Goal: Information Seeking & Learning: Learn about a topic

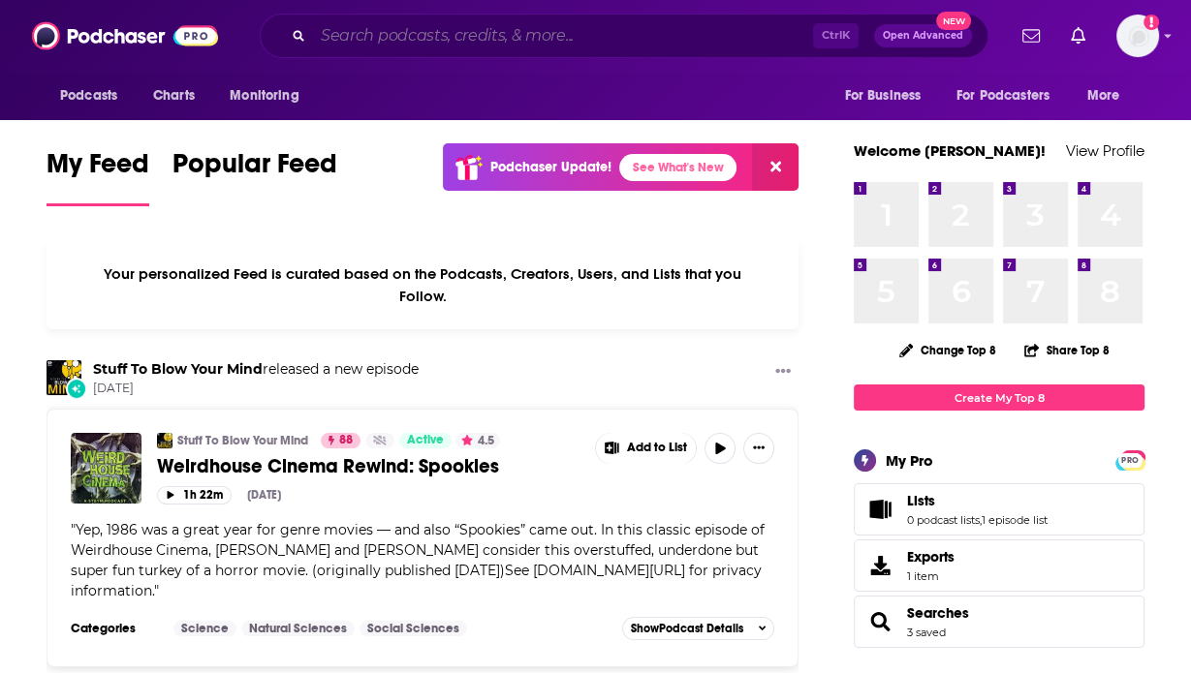
click at [513, 42] on input "Search podcasts, credits, & more..." at bounding box center [563, 35] width 500 height 31
click at [120, 241] on div "Your personalized Feed is curated based on the Podcasts, Creators, Users, and L…" at bounding box center [423, 285] width 752 height 88
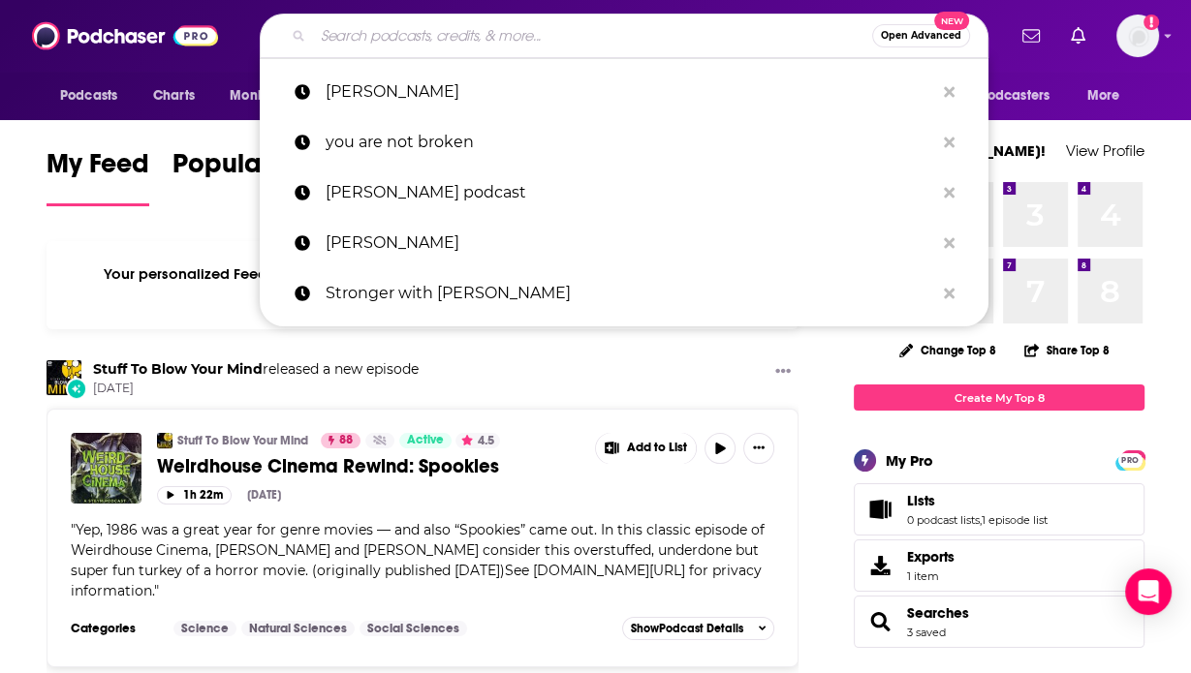
click at [457, 38] on input "Search podcasts, credits, & more..." at bounding box center [592, 35] width 559 height 31
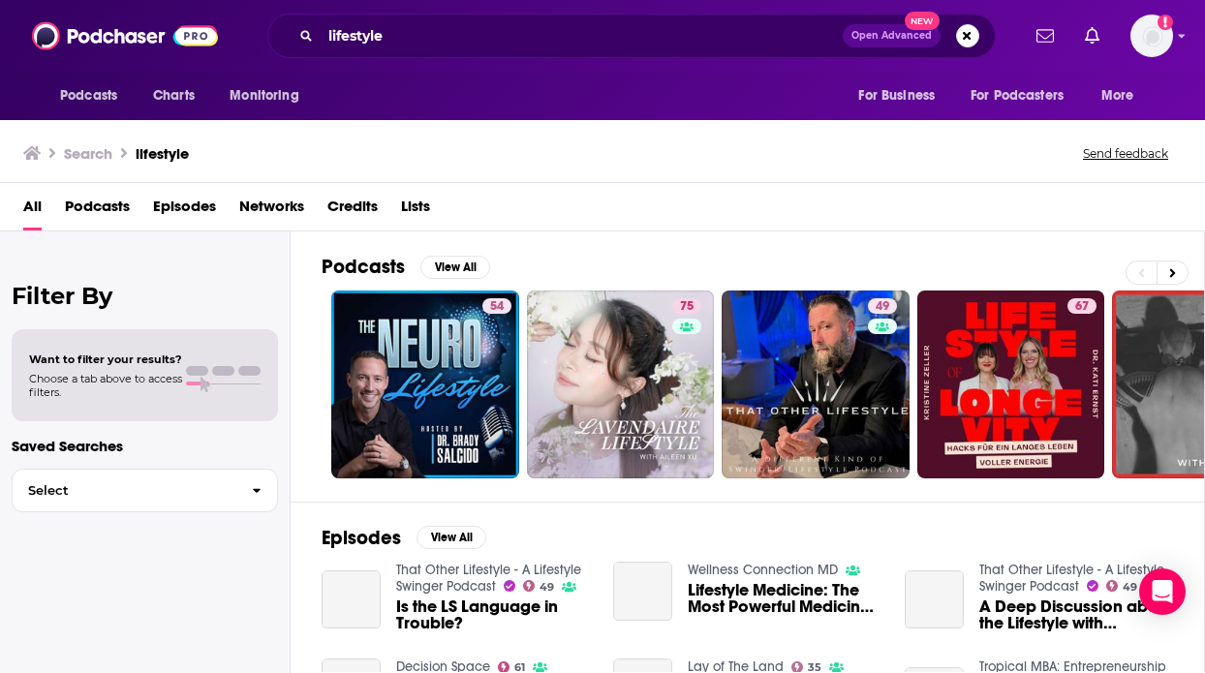
scroll to position [2, 0]
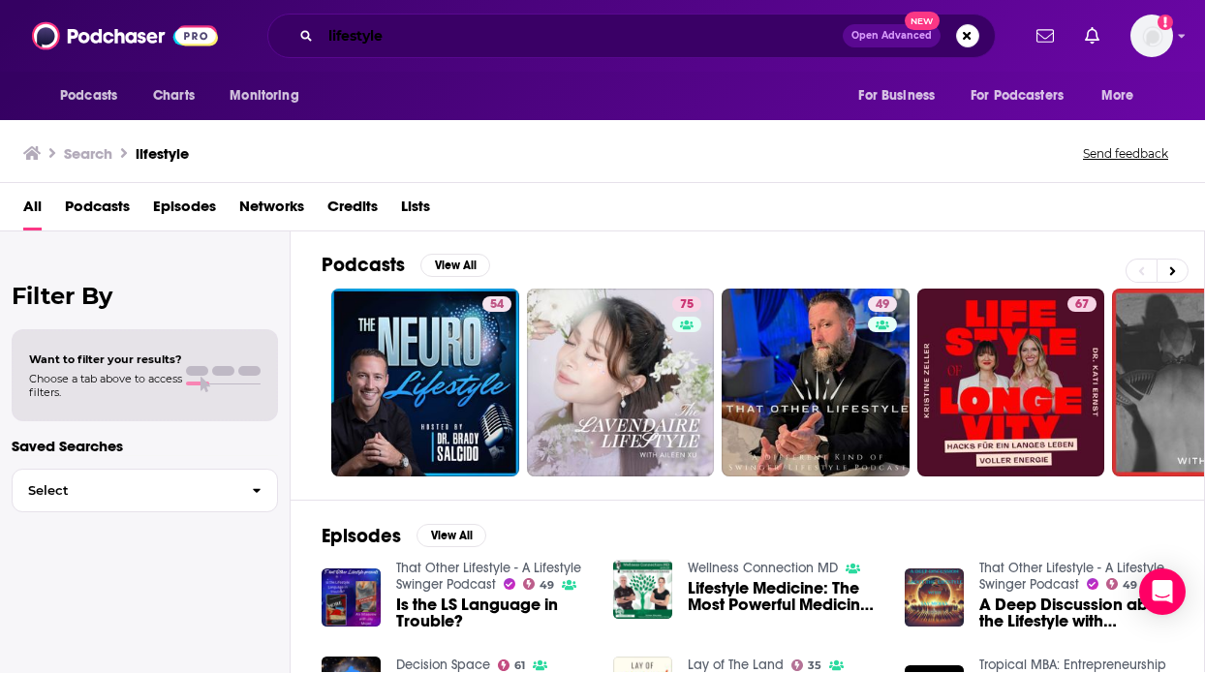
click at [412, 40] on input "lifestyle" at bounding box center [582, 35] width 522 height 31
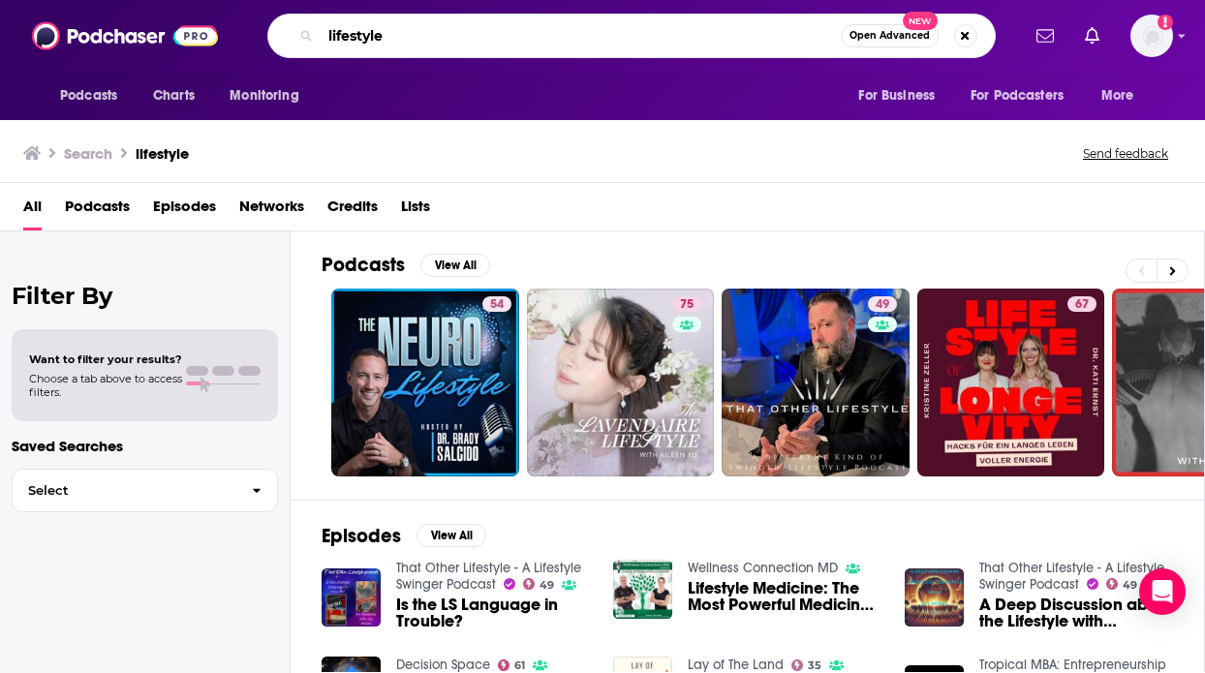
click at [412, 40] on input "lifestyle" at bounding box center [581, 35] width 520 height 31
type input "the good life project"
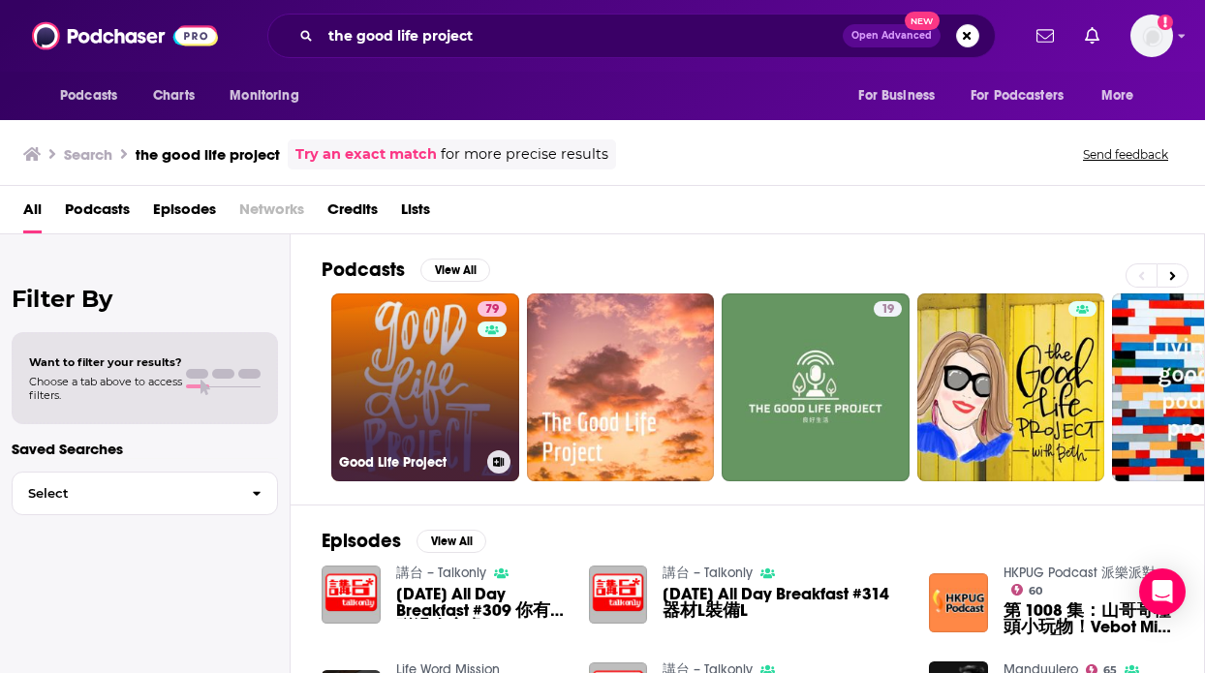
click at [397, 414] on link "79 Good Life Project" at bounding box center [425, 388] width 188 height 188
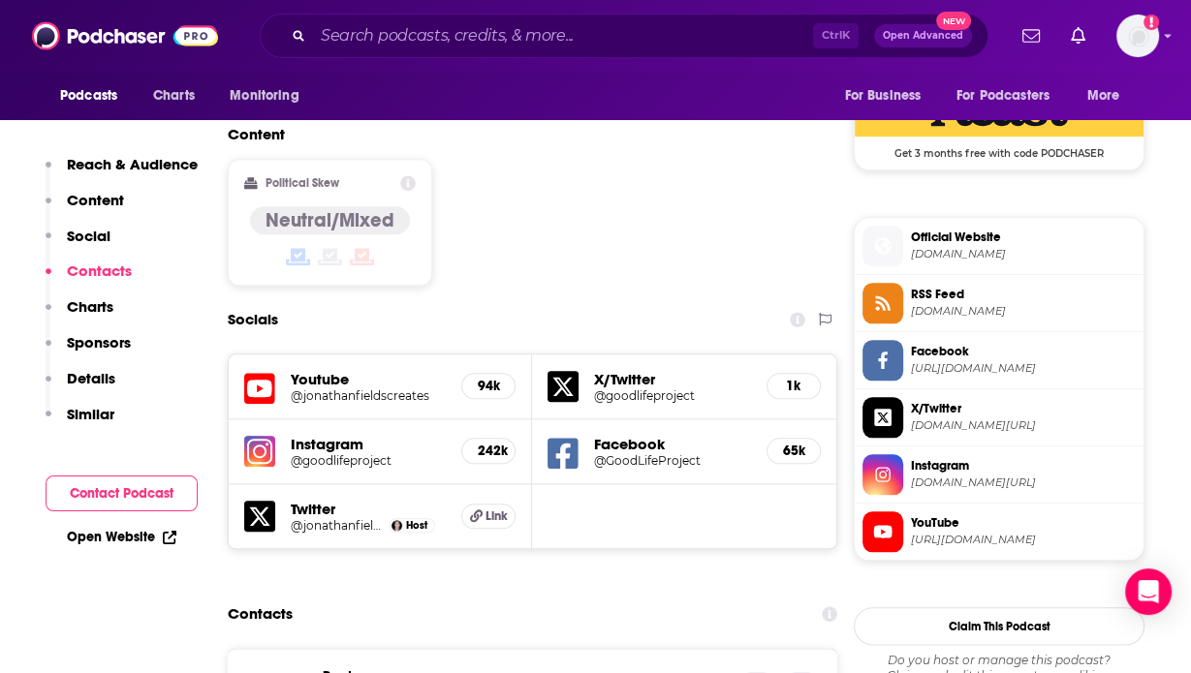
scroll to position [1588, 0]
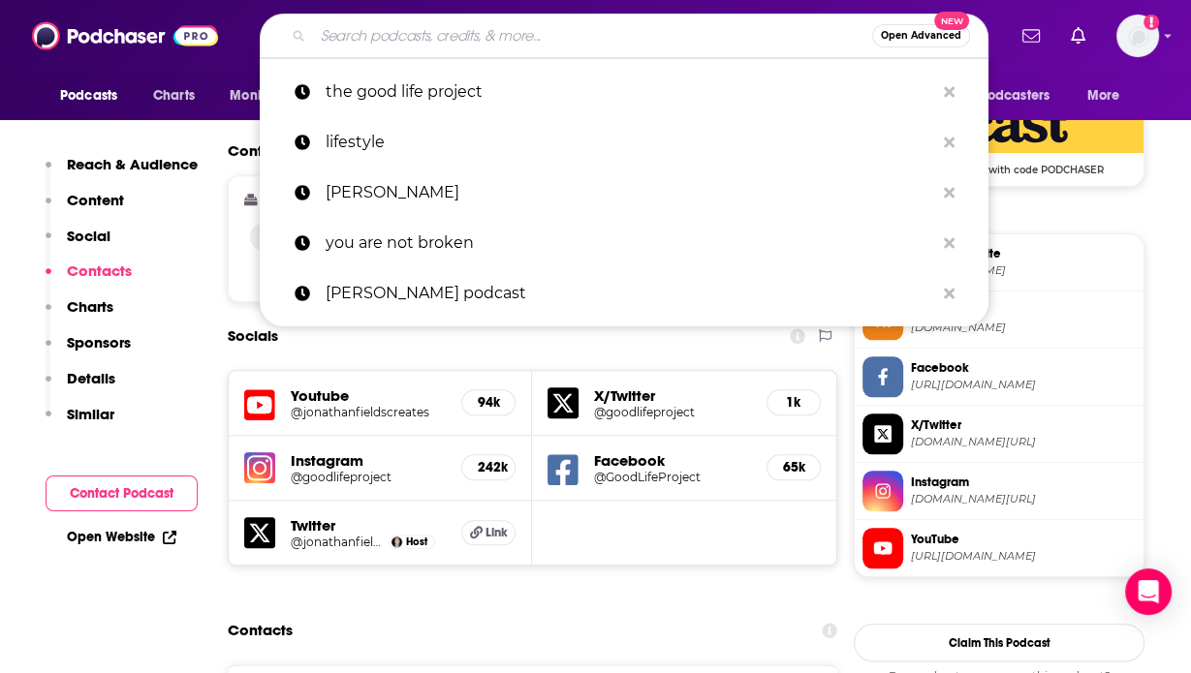
click at [481, 27] on input "Search podcasts, credits, & more..." at bounding box center [592, 35] width 559 height 31
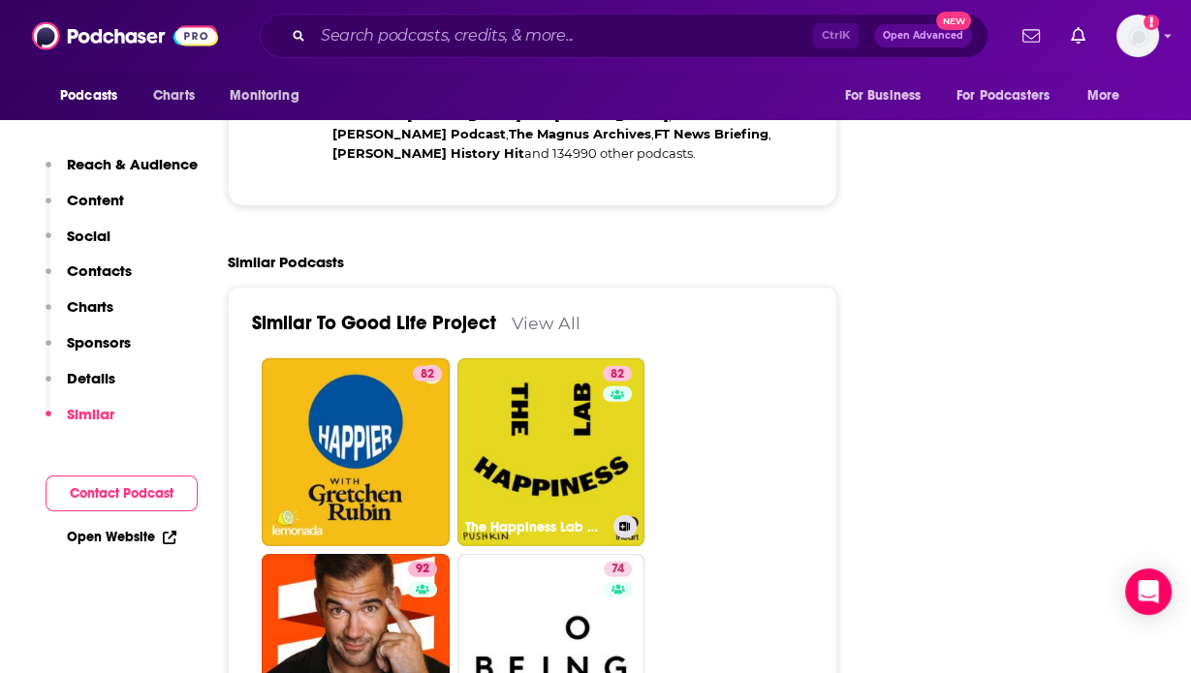
scroll to position [4585, 0]
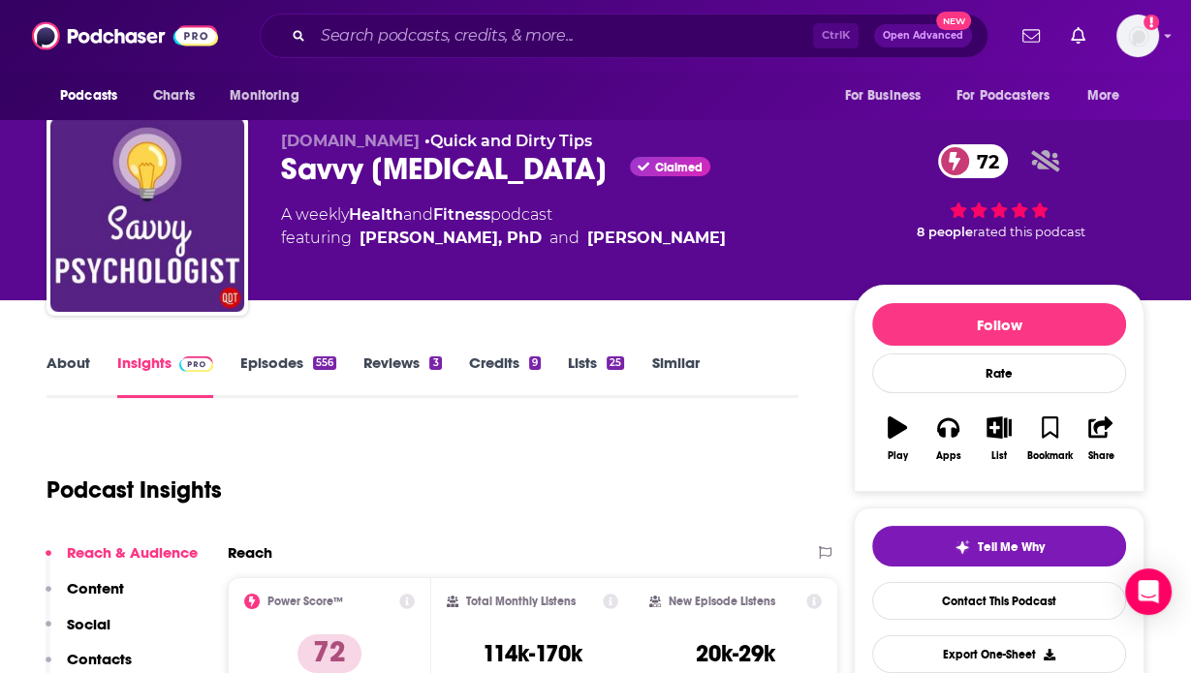
scroll to position [16, 0]
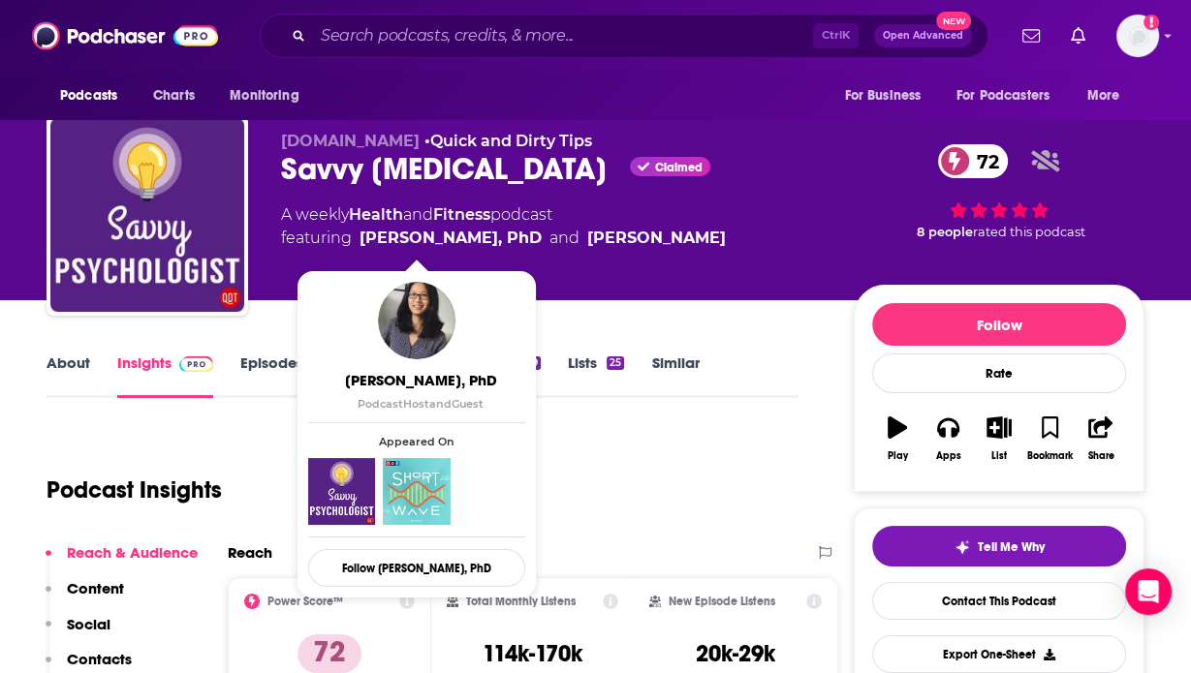
drag, startPoint x: 685, startPoint y: 240, endPoint x: 371, endPoint y: 236, distance: 314.0
click at [371, 236] on div "A weekly Health and Fitness podcast featuring Jade Wu, PhD and Ellen Hendriksen" at bounding box center [552, 226] width 542 height 47
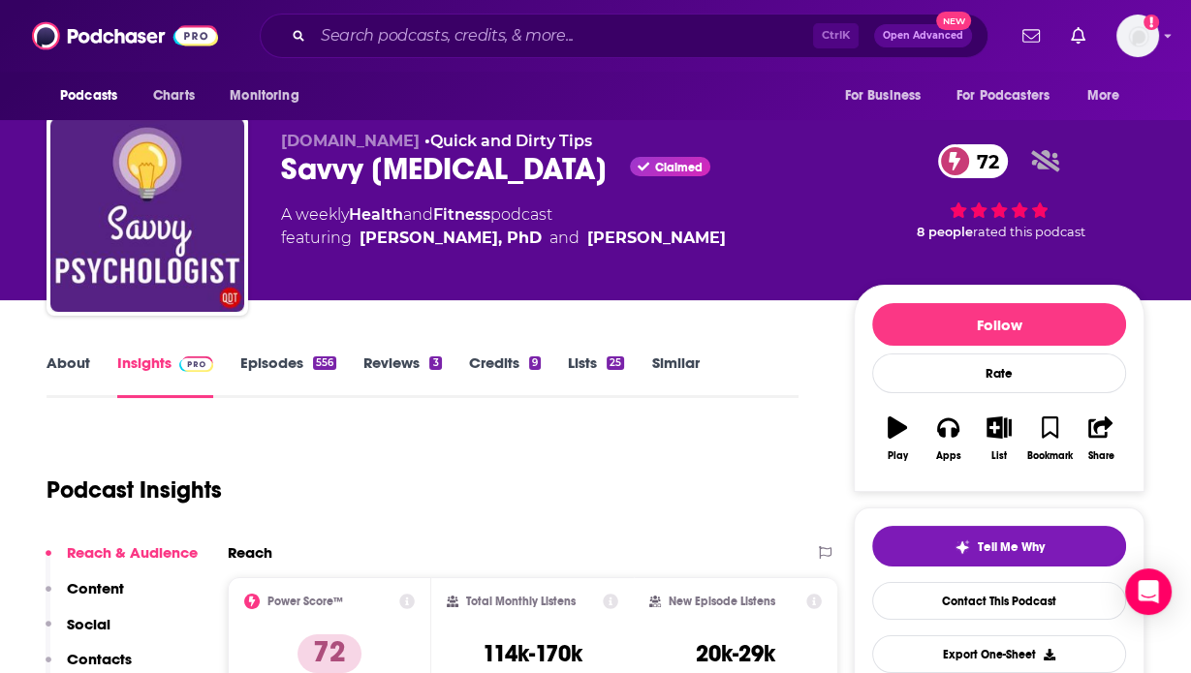
copy span "ade Wu, PhD and Ellen Hendriksen"
click at [505, 482] on div "Podcast Insights" at bounding box center [415, 478] width 736 height 99
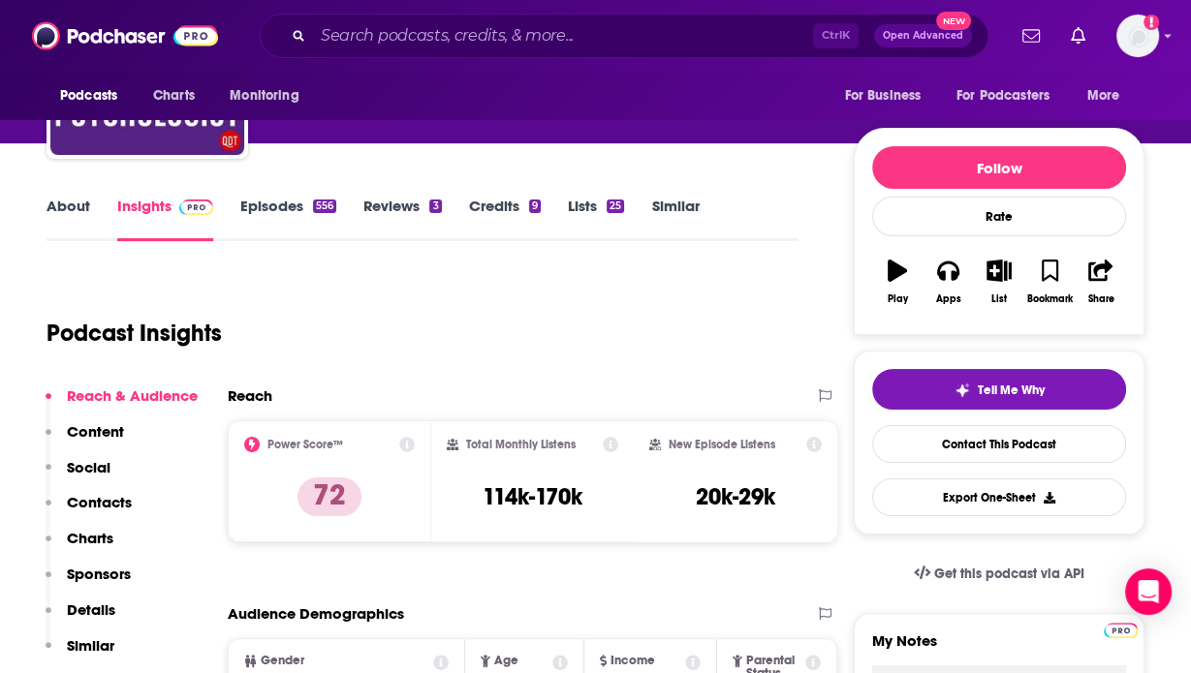
scroll to position [0, 0]
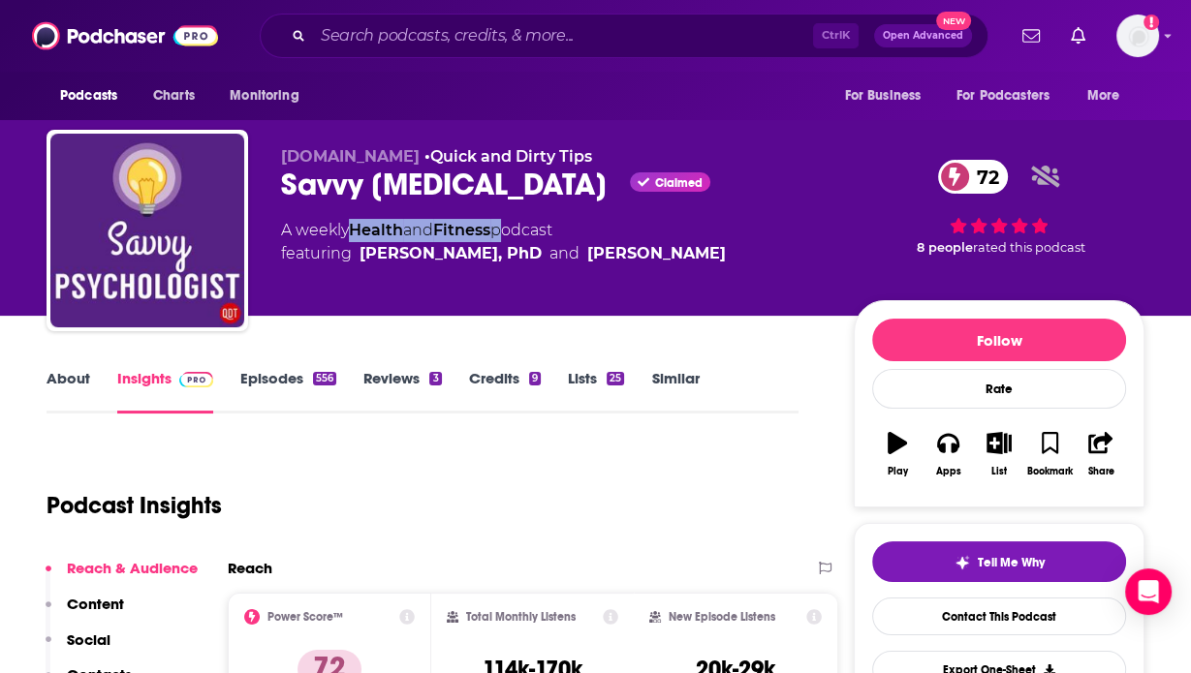
drag, startPoint x: 505, startPoint y: 234, endPoint x: 353, endPoint y: 238, distance: 152.2
click at [353, 238] on div "A weekly Health and Fitness podcast featuring Jade Wu, PhD and Ellen Hendriksen" at bounding box center [503, 242] width 445 height 47
copy div "Health and Fitness"
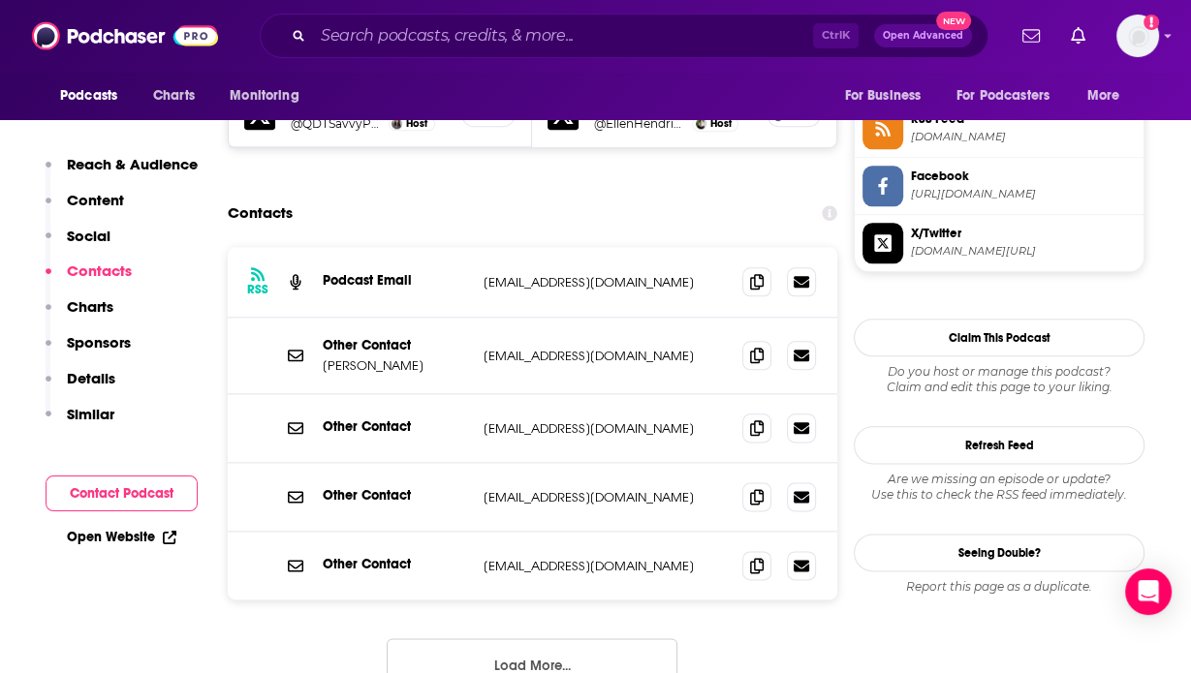
scroll to position [1800, 0]
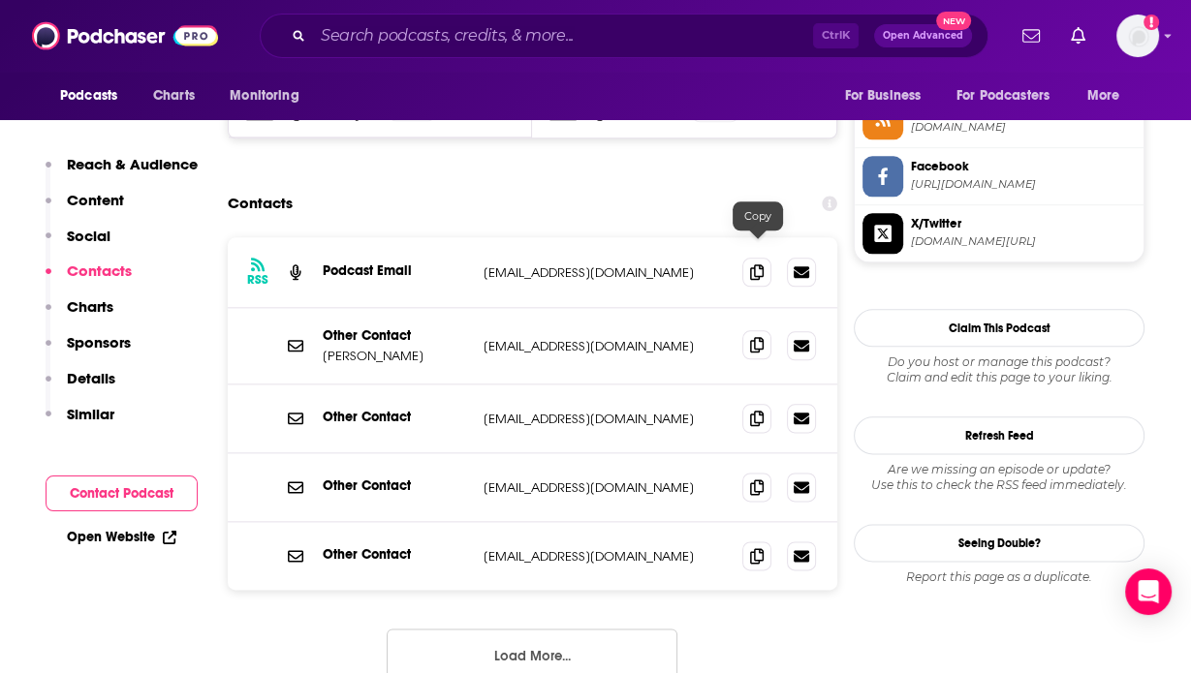
click at [761, 337] on icon at bounding box center [757, 345] width 14 height 16
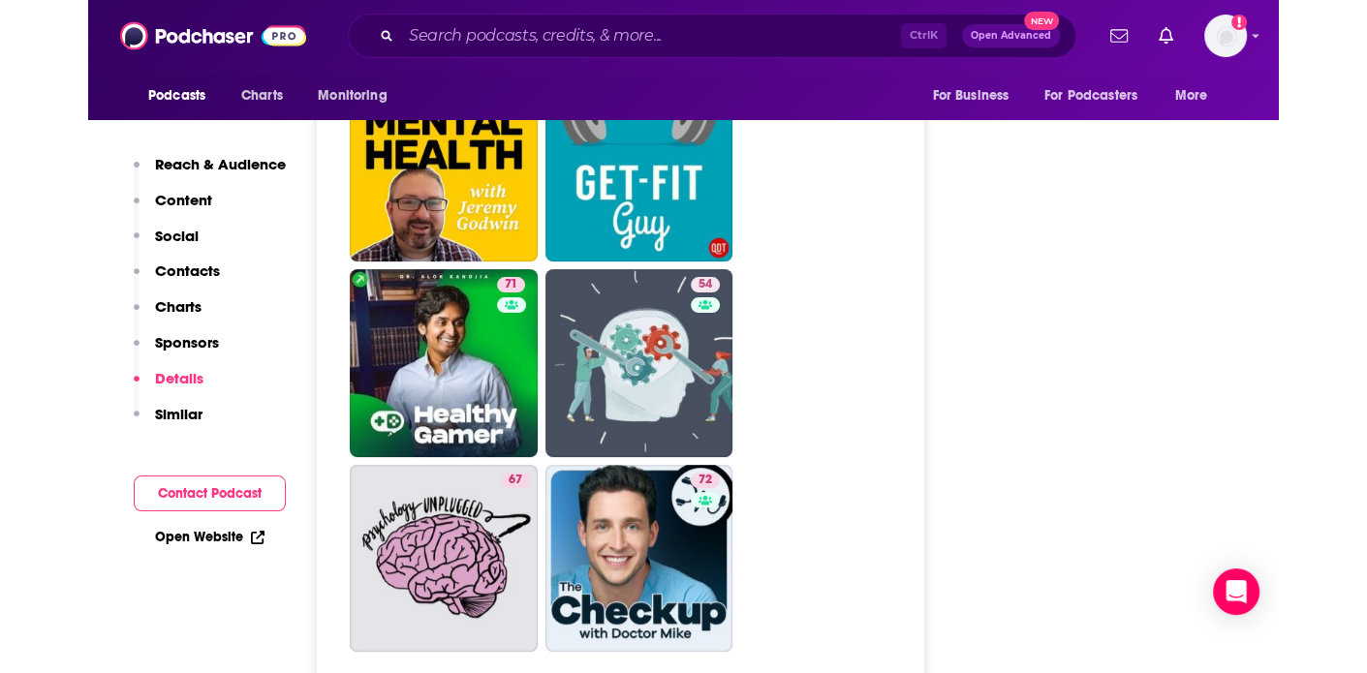
scroll to position [6271, 0]
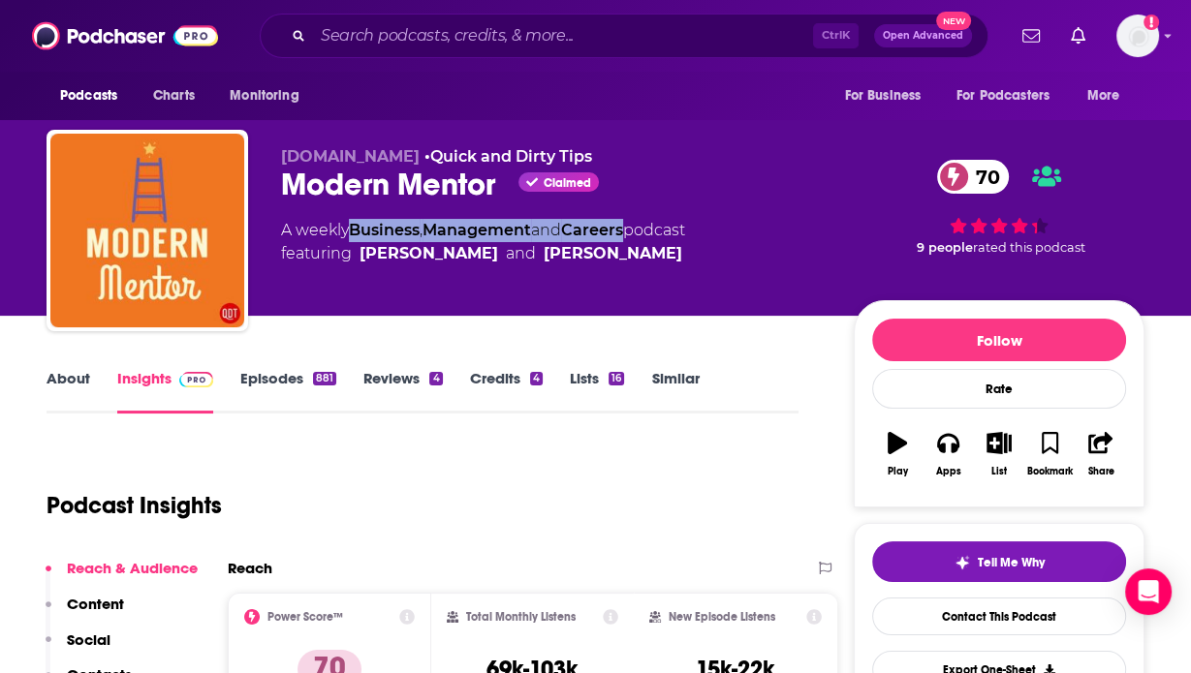
drag, startPoint x: 350, startPoint y: 229, endPoint x: 640, endPoint y: 232, distance: 289.7
click at [640, 232] on div "A weekly Business , Management and Careers podcast featuring Rachel Cooke and S…" at bounding box center [483, 242] width 404 height 47
copy div "Business , Management and Careers"
click at [505, 448] on div "Podcast Insights" at bounding box center [415, 494] width 736 height 99
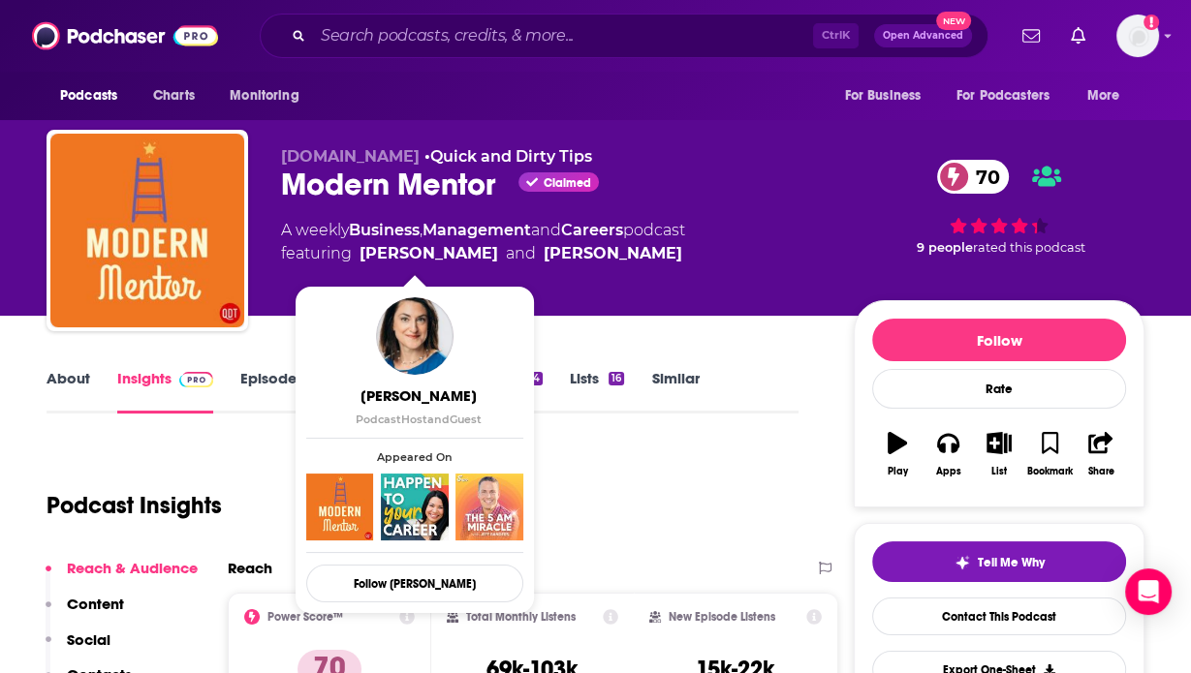
drag, startPoint x: 647, startPoint y: 257, endPoint x: 361, endPoint y: 257, distance: 285.9
click at [361, 257] on span "featuring Rachel Cooke and Stever Robbins" at bounding box center [483, 253] width 404 height 23
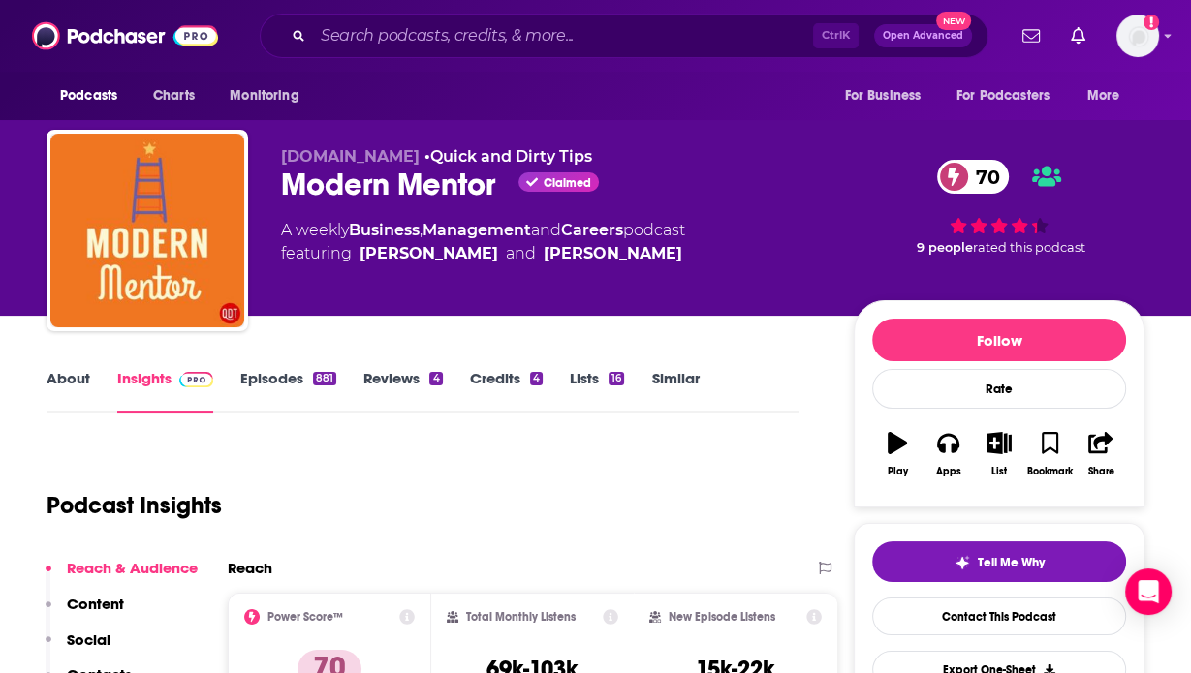
copy span "Rachel Cooke and Stever Robbins"
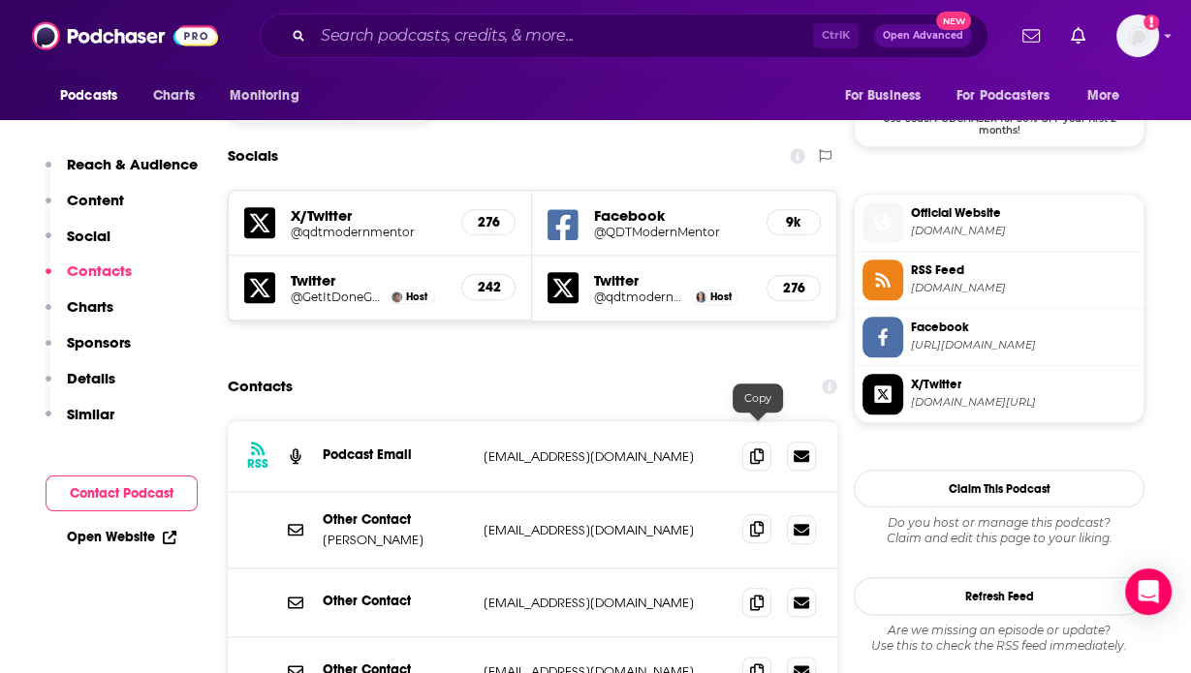
scroll to position [1680, 0]
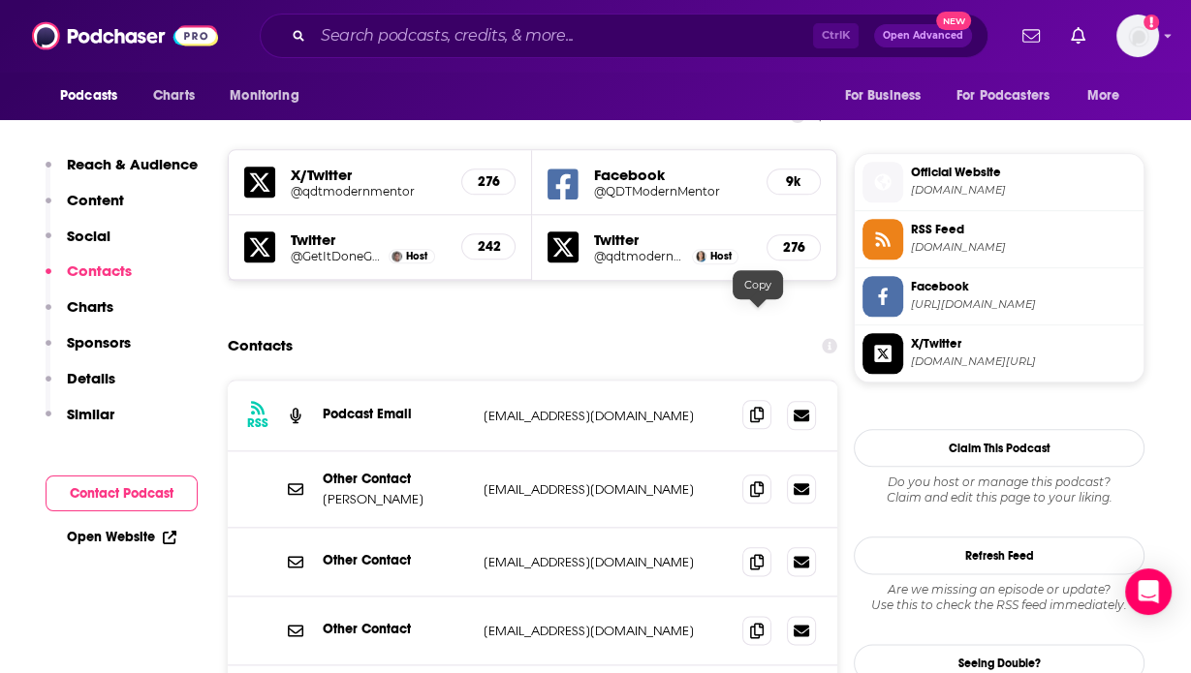
click at [759, 407] on icon at bounding box center [757, 415] width 14 height 16
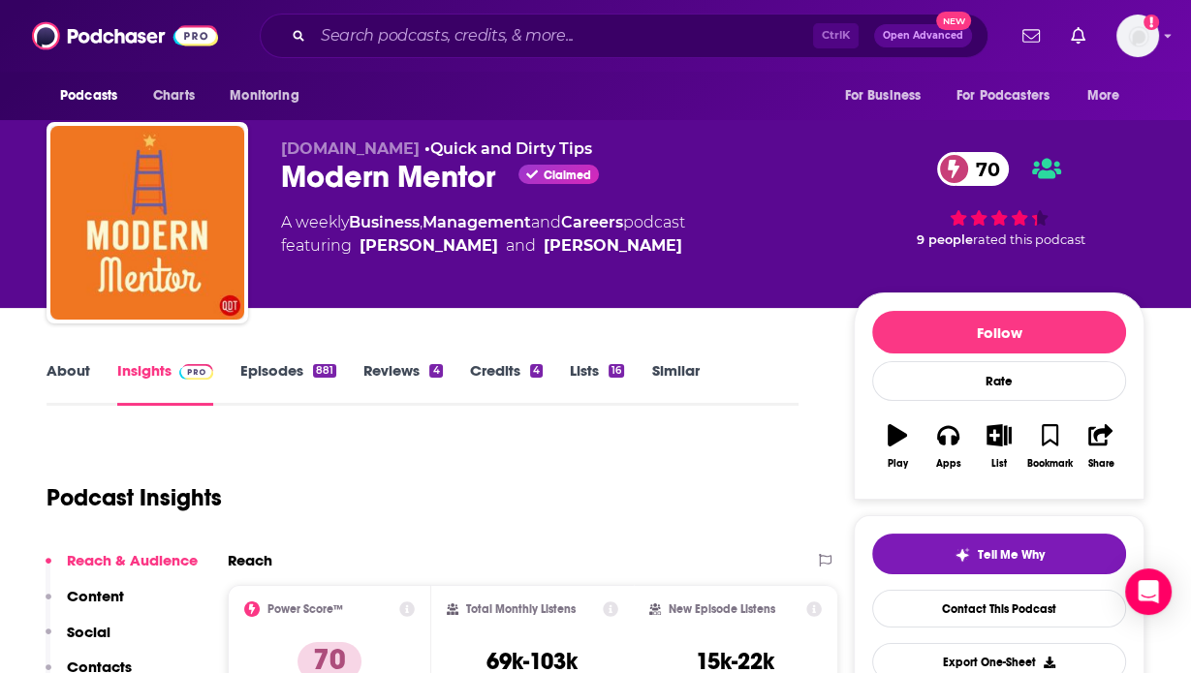
scroll to position [0, 0]
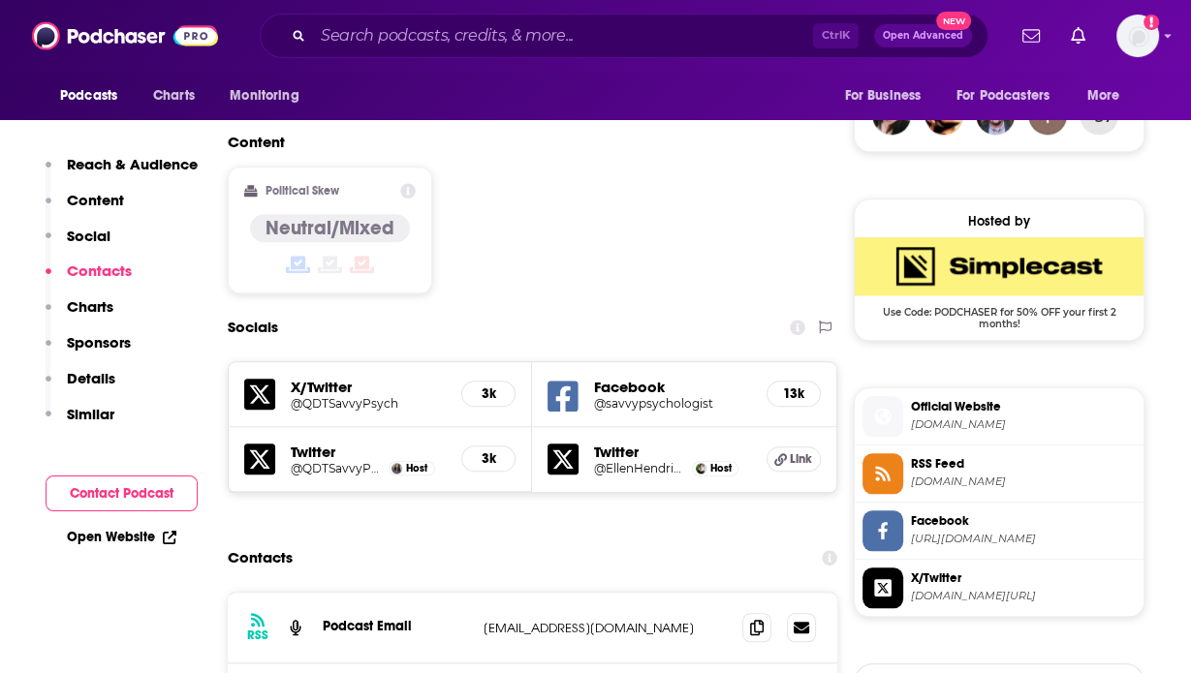
scroll to position [1446, 0]
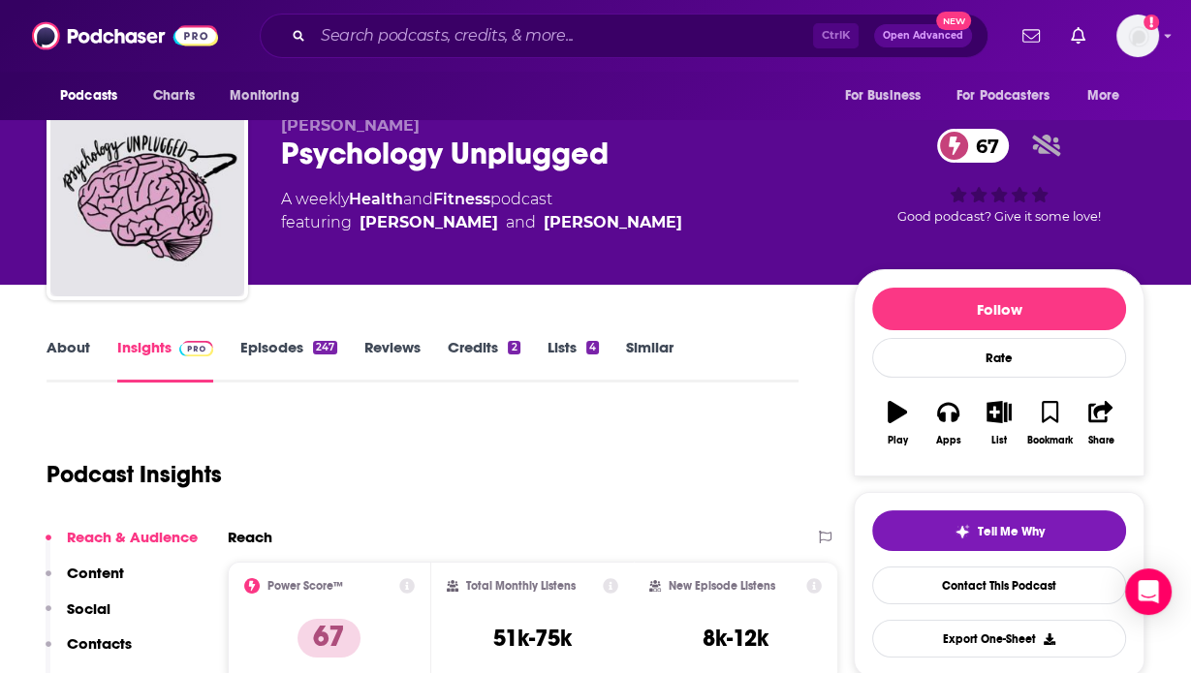
scroll to position [4, 0]
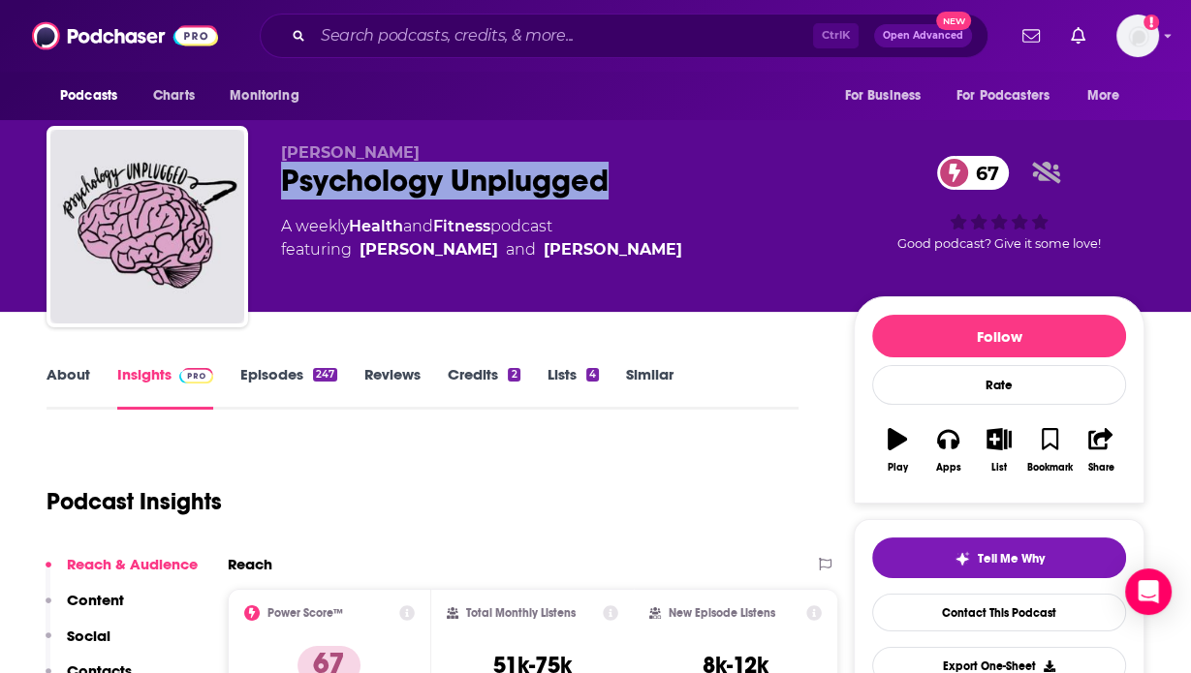
drag, startPoint x: 629, startPoint y: 175, endPoint x: 283, endPoint y: 193, distance: 346.4
click at [283, 193] on div "Psychology Unplugged 67" at bounding box center [552, 181] width 542 height 38
copy h2 "Psychology Unplugged"
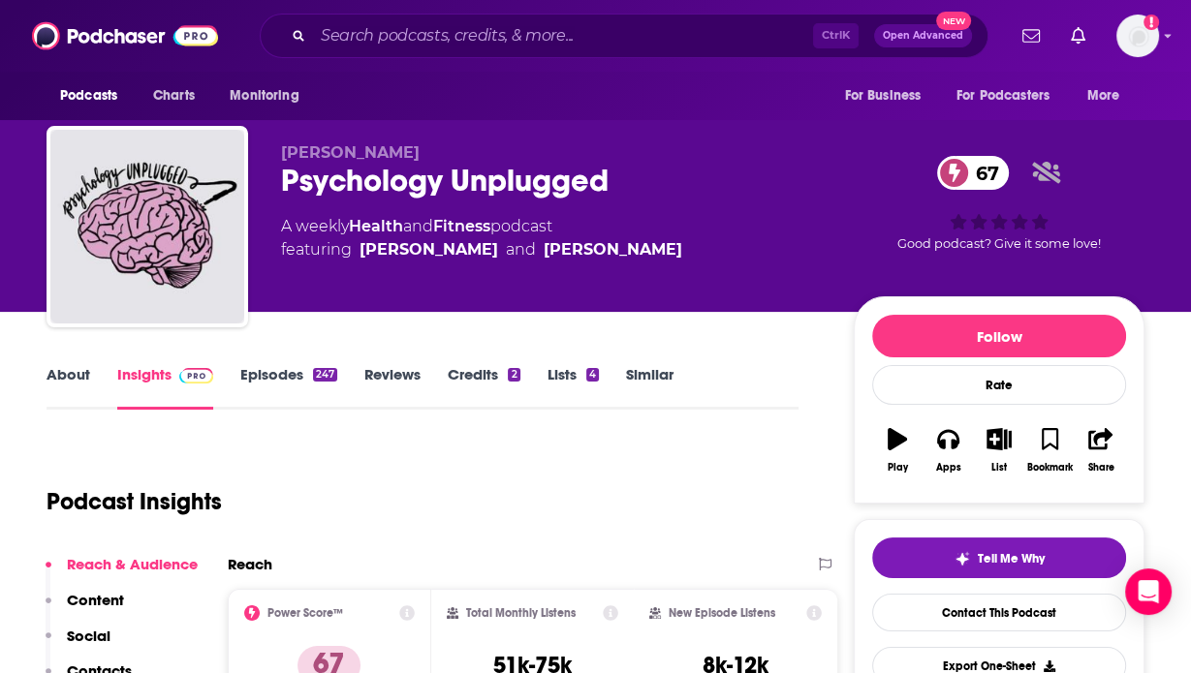
click at [518, 445] on div "Podcast Insights" at bounding box center [415, 490] width 736 height 99
drag, startPoint x: 699, startPoint y: 255, endPoint x: 549, endPoint y: 266, distance: 149.7
click at [549, 266] on div "[PERSON_NAME] Psychology Unplugged 67 A weekly Health and Fitness podcast featu…" at bounding box center [552, 220] width 542 height 155
copy link "[PERSON_NAME]"
click at [469, 444] on div "Podcast Insights" at bounding box center [415, 490] width 736 height 99
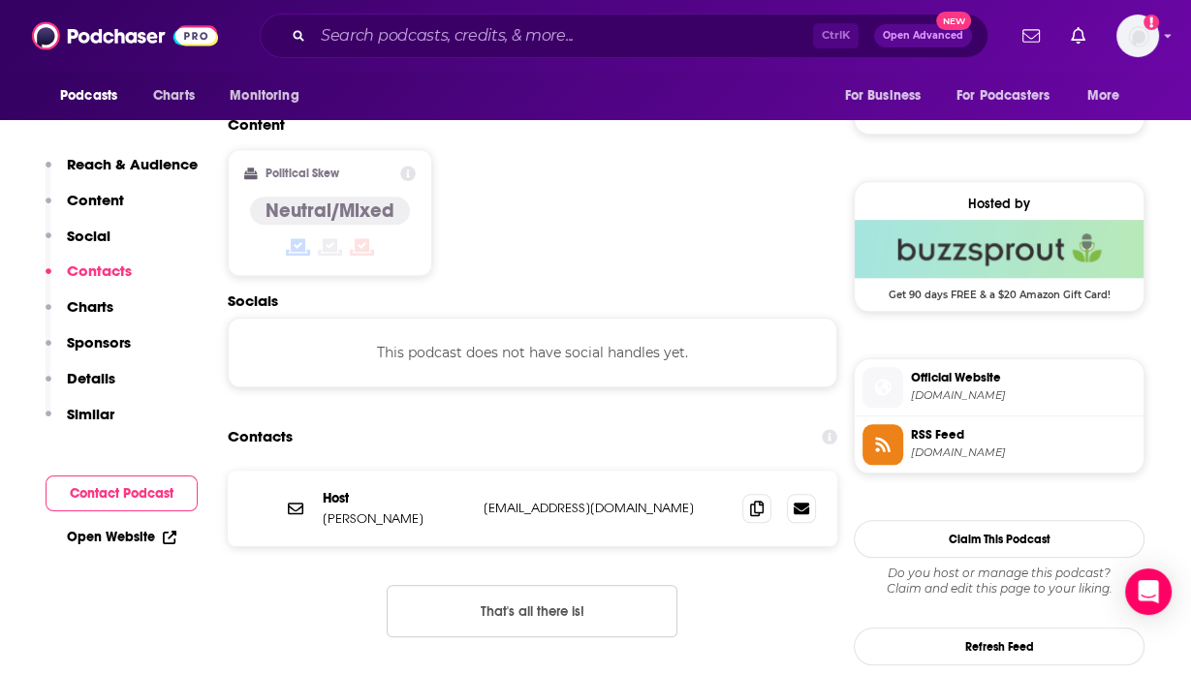
scroll to position [1461, 0]
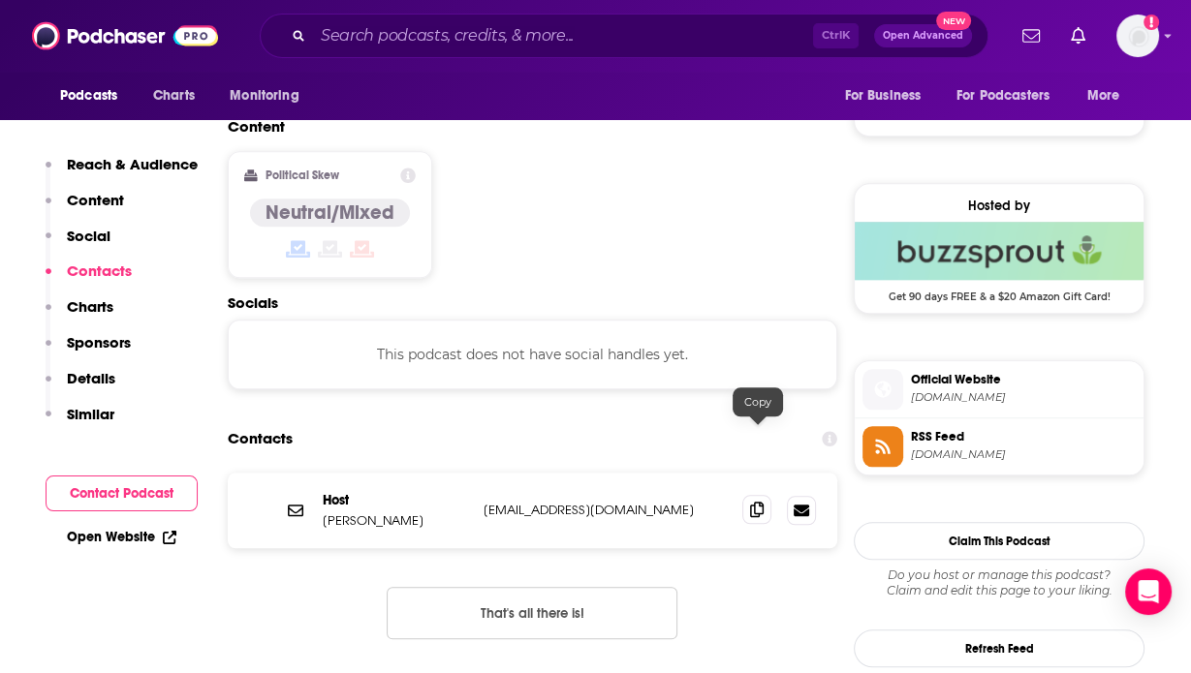
click at [750, 502] on icon at bounding box center [757, 510] width 14 height 16
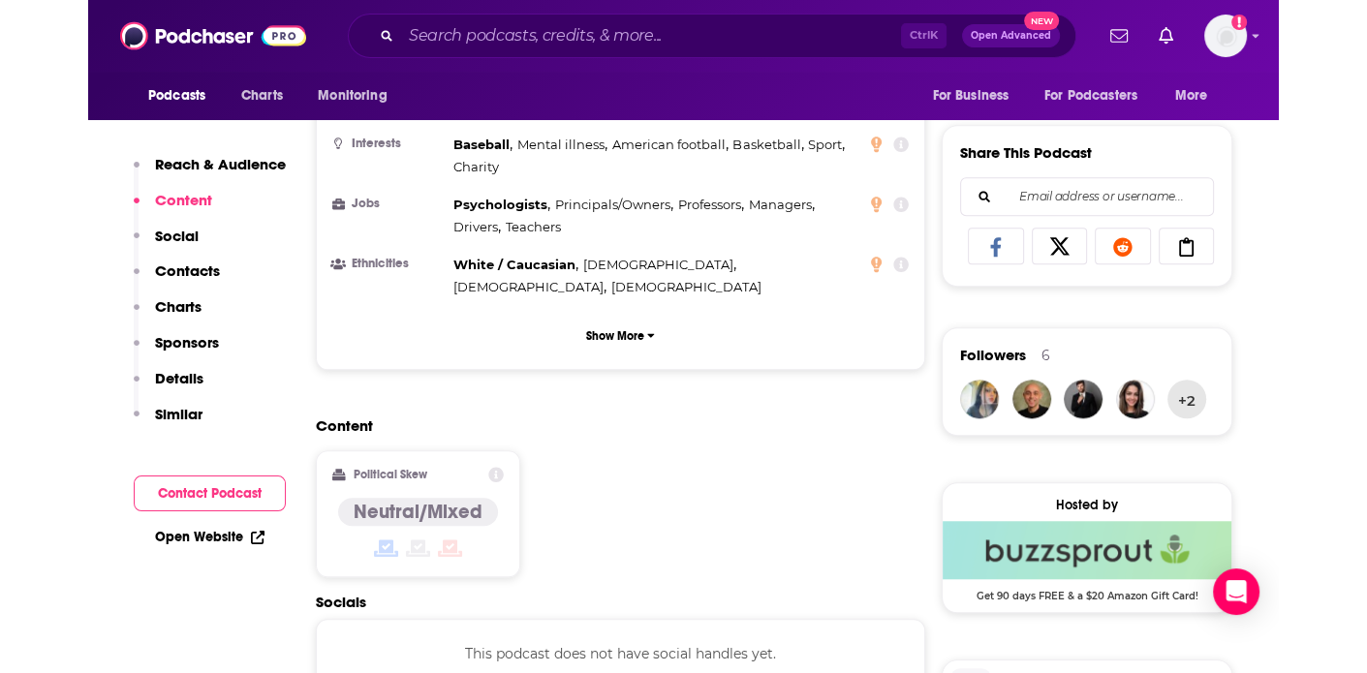
scroll to position [1158, 0]
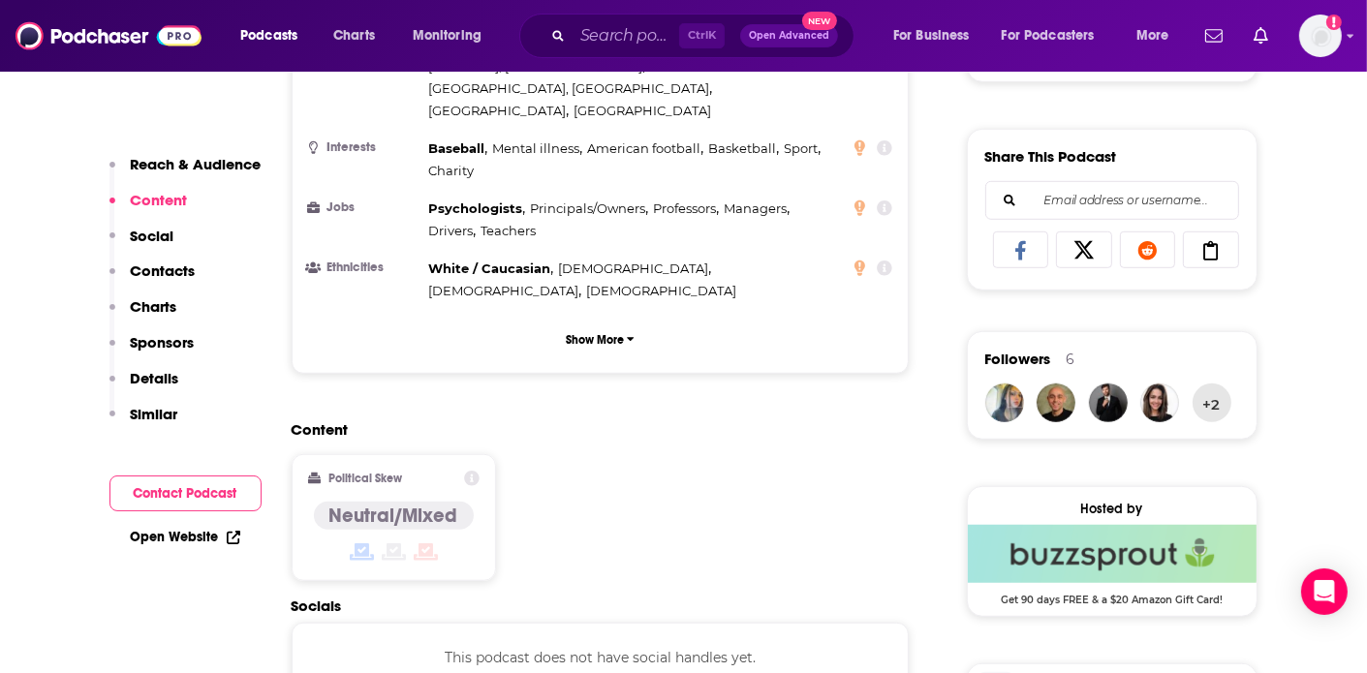
click at [660, 429] on div "Content Political Skew Neutral/Mixed" at bounding box center [601, 509] width 618 height 176
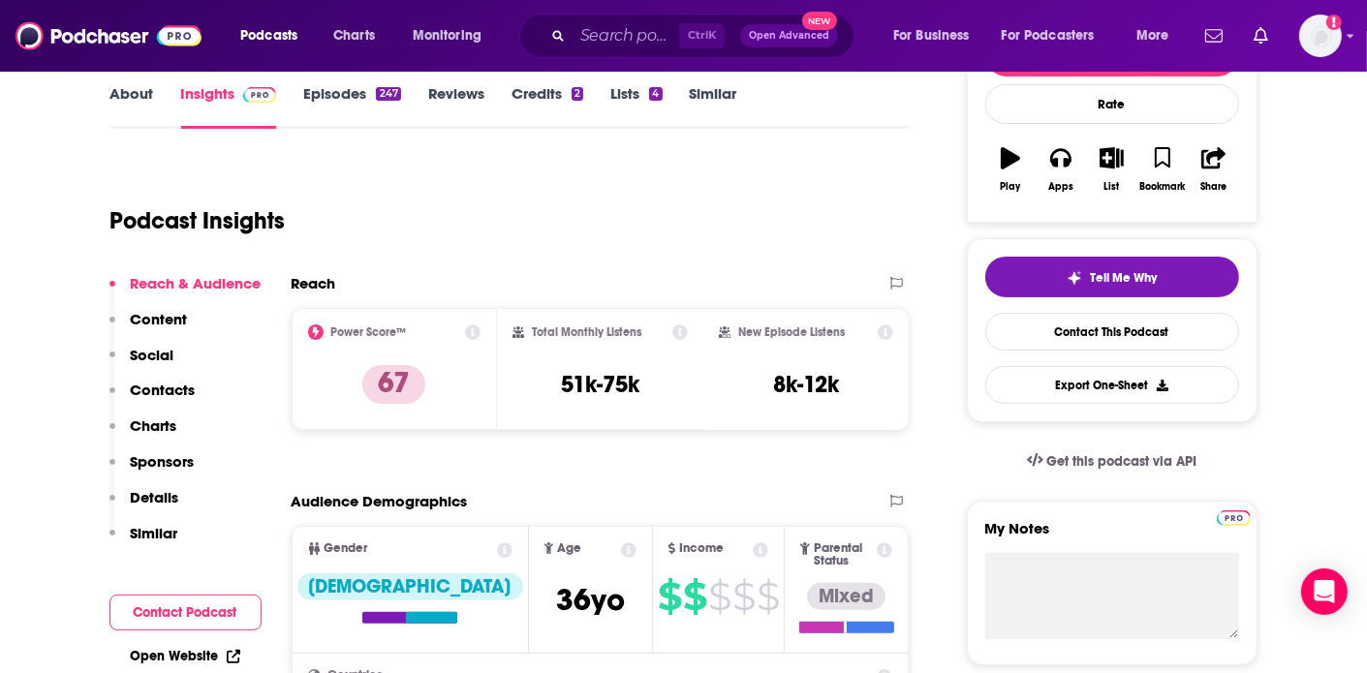
scroll to position [0, 0]
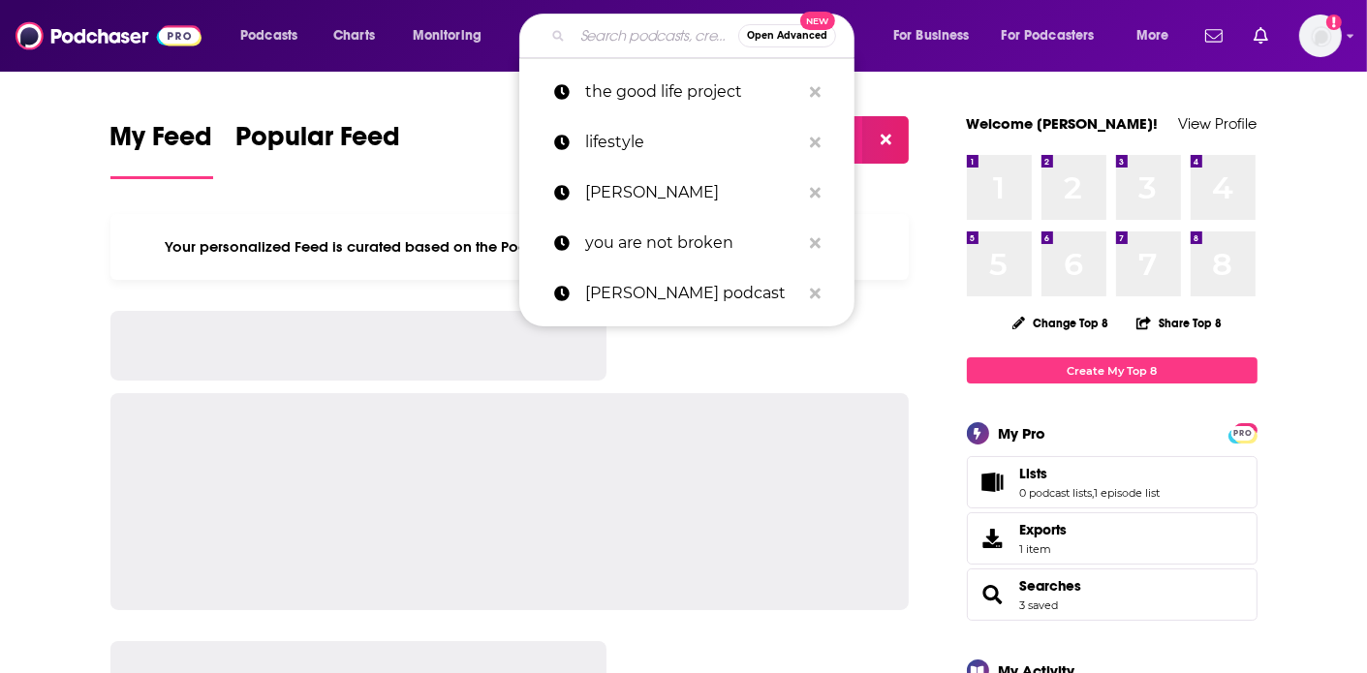
click at [636, 45] on input "Search podcasts, credits, & more..." at bounding box center [656, 35] width 166 height 31
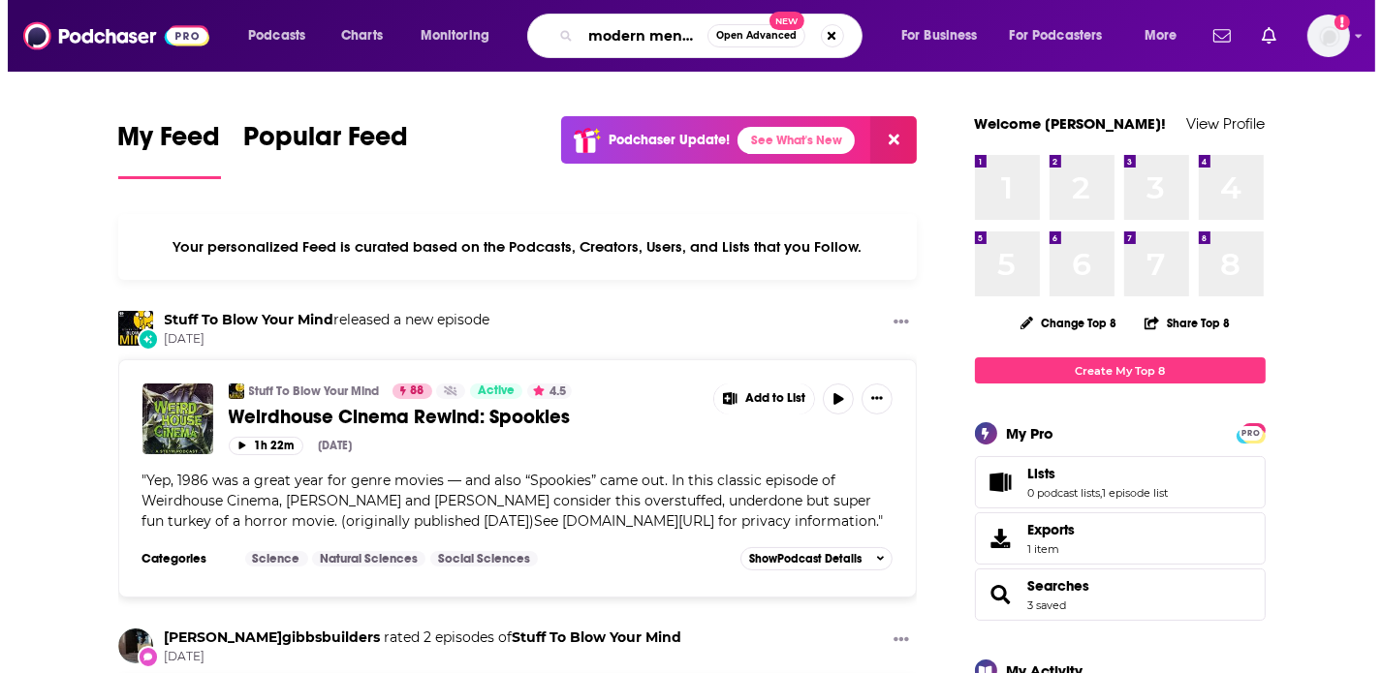
scroll to position [0, 3]
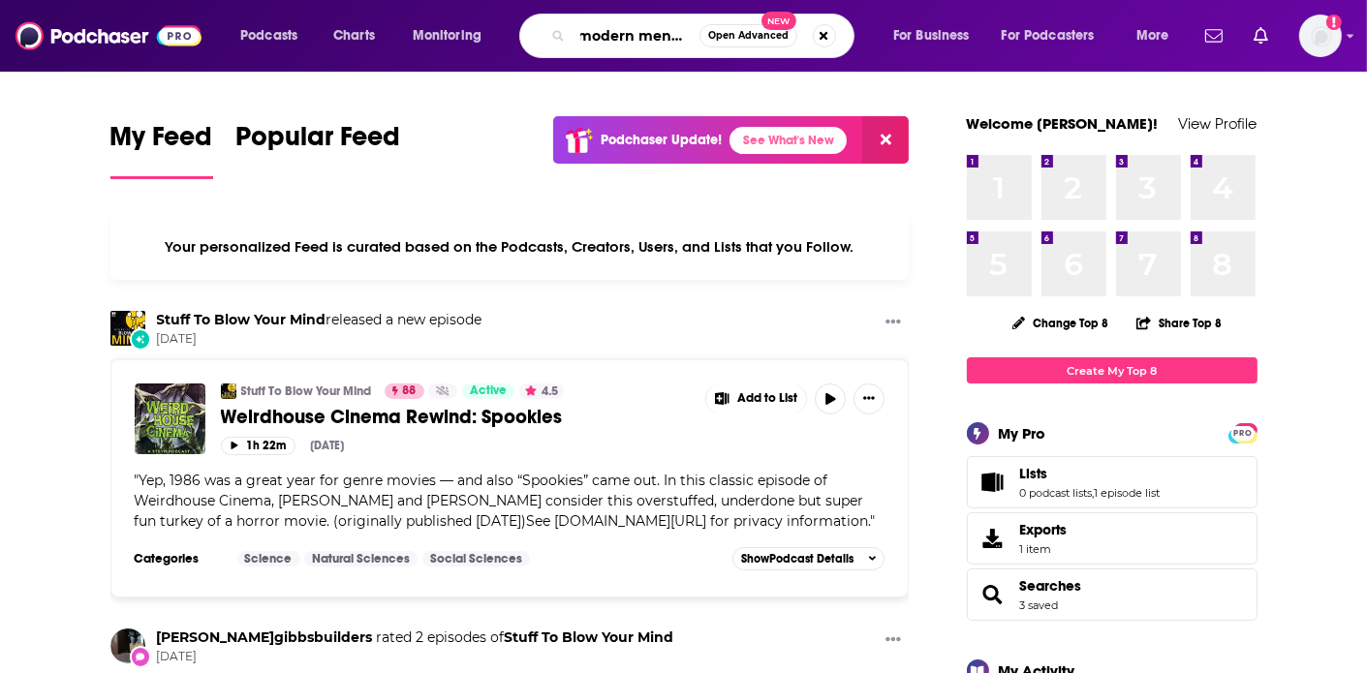
type input "modern mentor"
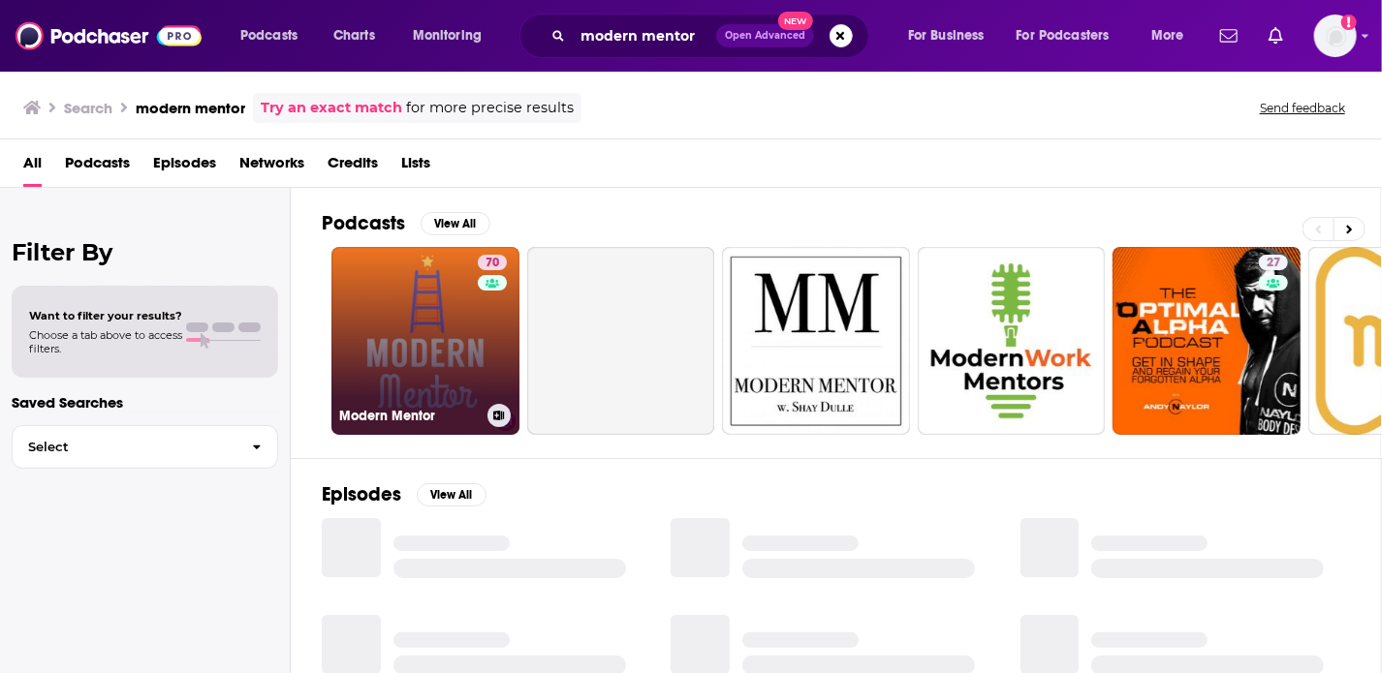
click at [380, 363] on link "70 Modern Mentor" at bounding box center [425, 341] width 188 height 188
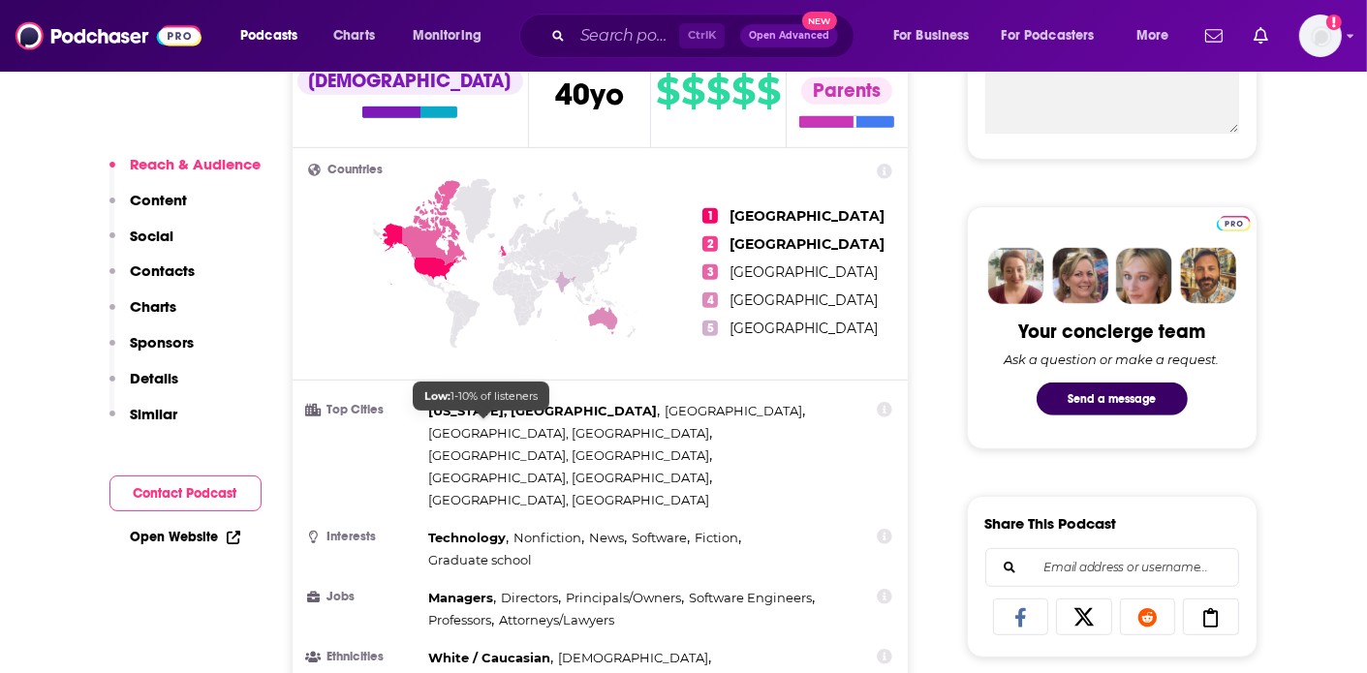
scroll to position [902, 0]
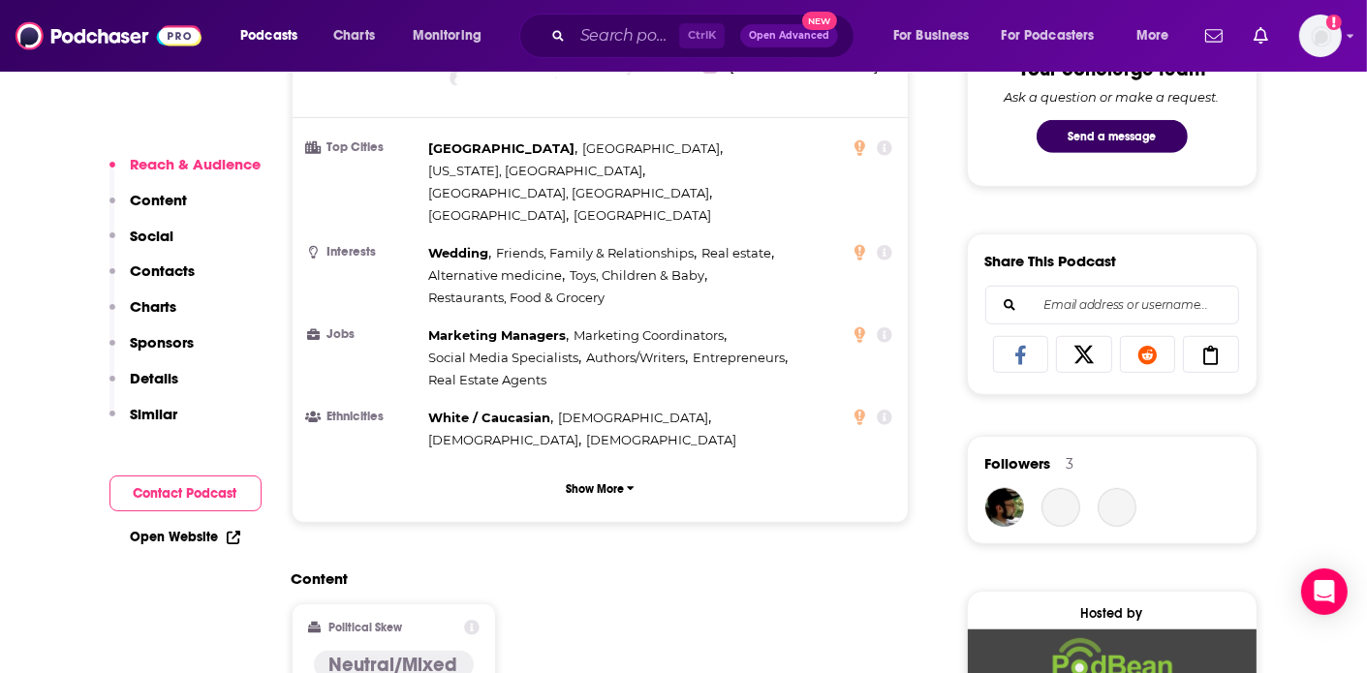
scroll to position [1112, 0]
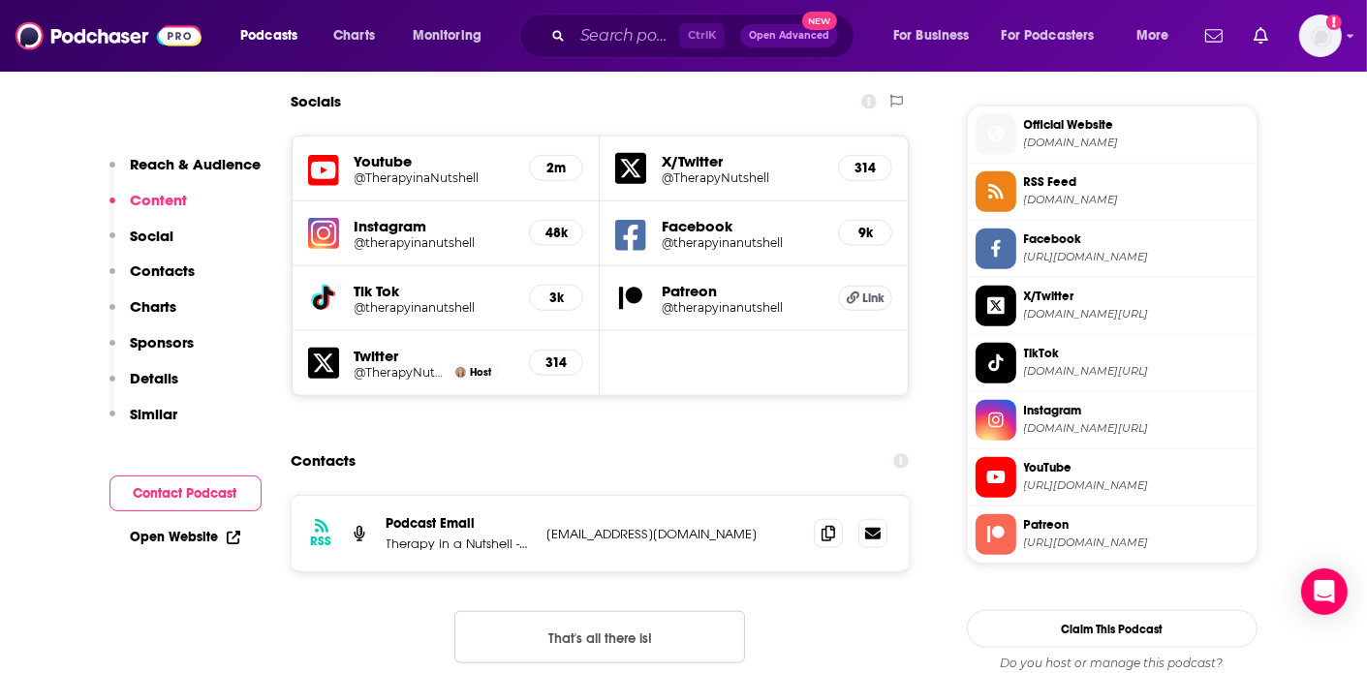
scroll to position [1717, 0]
click at [829, 517] on span at bounding box center [828, 531] width 29 height 29
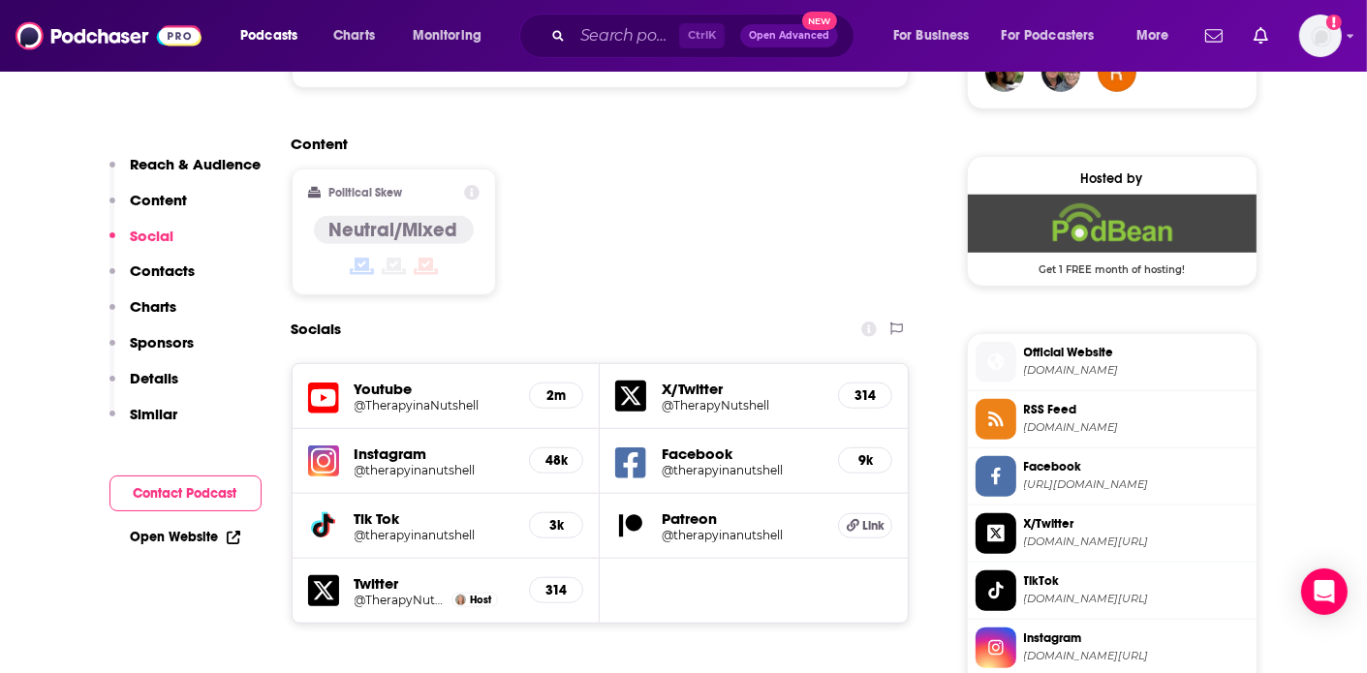
scroll to position [1587, 0]
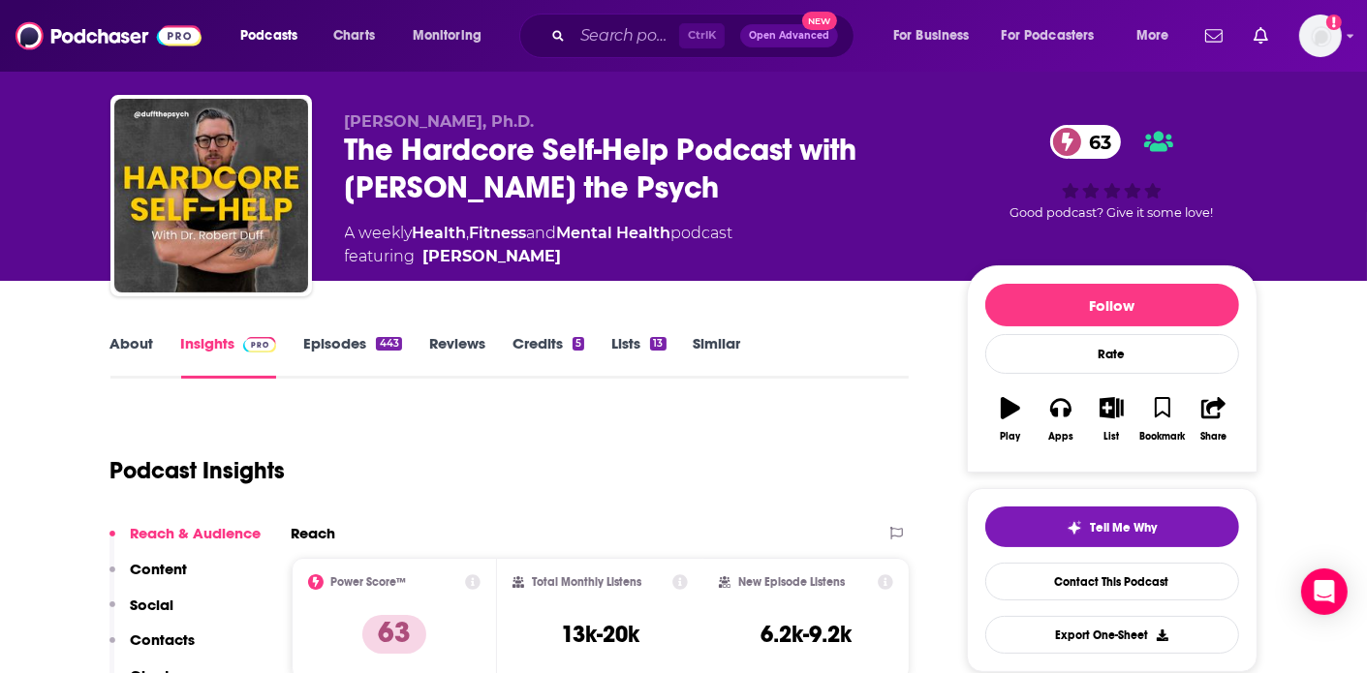
scroll to position [27, 0]
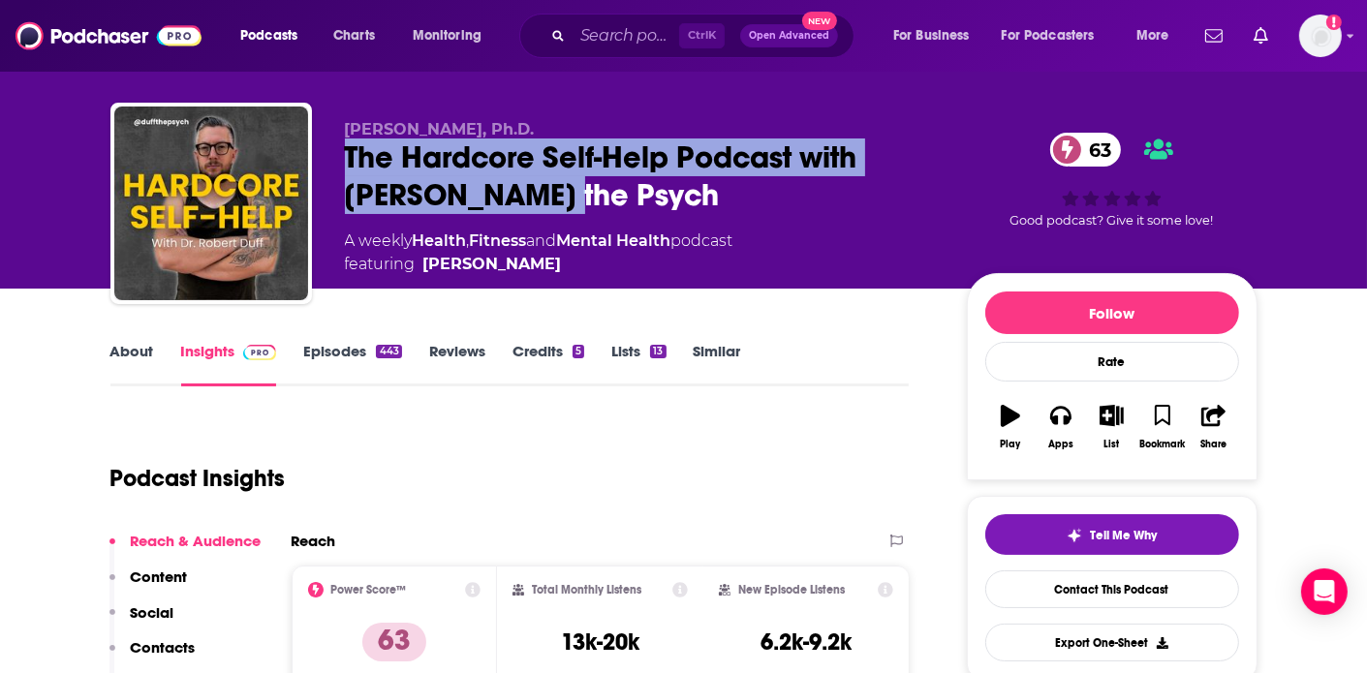
drag, startPoint x: 341, startPoint y: 146, endPoint x: 547, endPoint y: 200, distance: 212.2
click at [547, 200] on div "Robert Duff, Ph.D. The Hardcore Self-Help Podcast with Duff the Psych 63 A week…" at bounding box center [683, 207] width 1147 height 209
copy h2 "The Hardcore Self-Help Podcast with Duff the Psych"
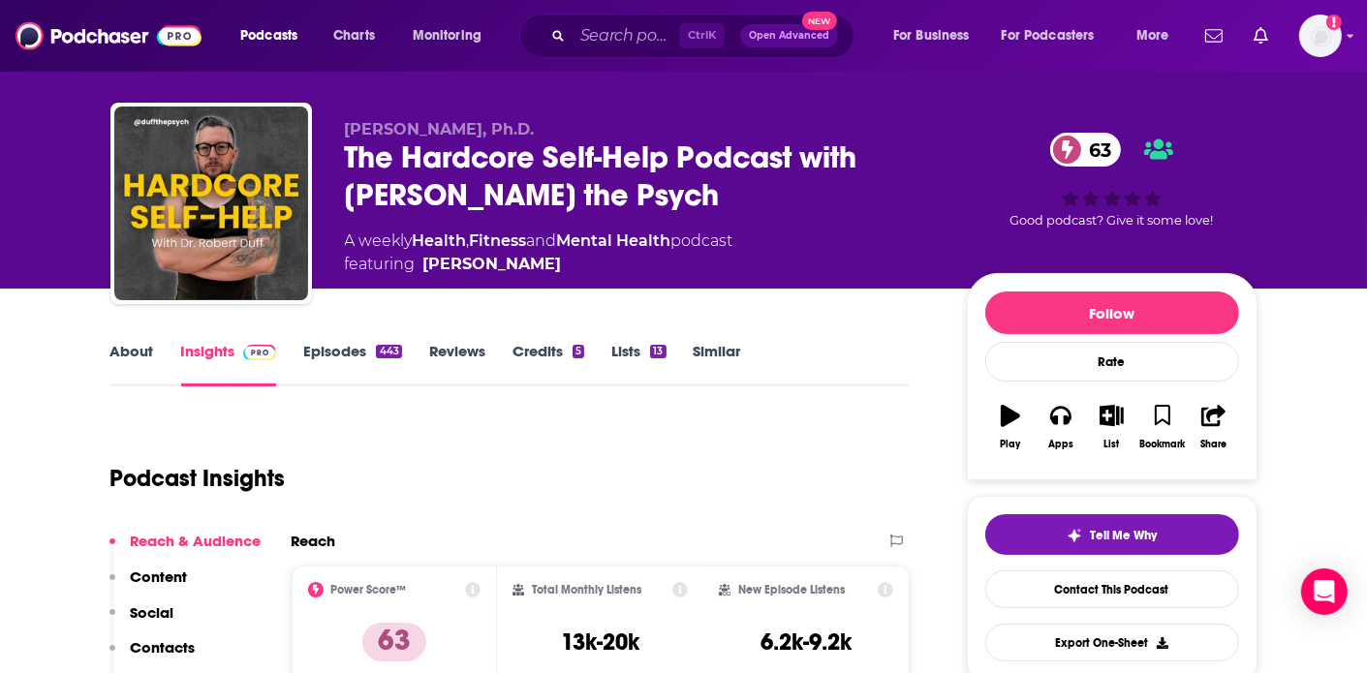
click at [559, 428] on div "Podcast Insights" at bounding box center [502, 467] width 784 height 99
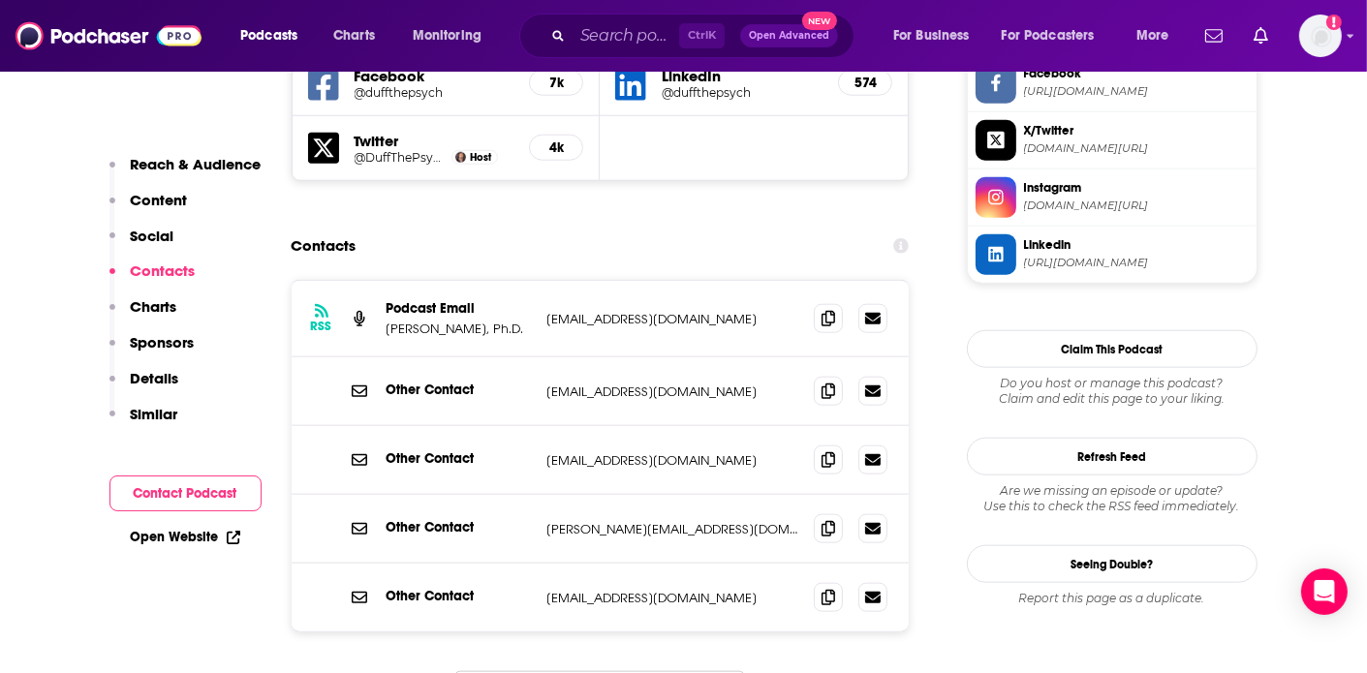
scroll to position [1883, 0]
click at [833, 309] on icon at bounding box center [829, 317] width 14 height 16
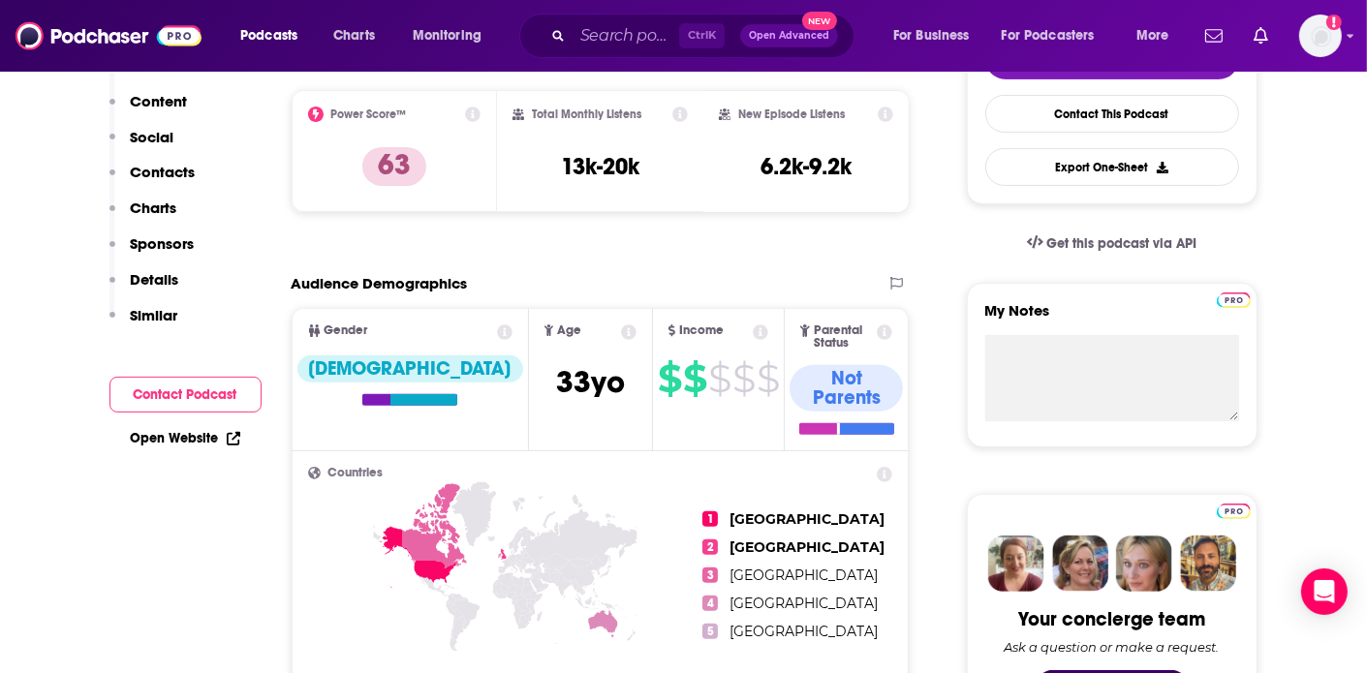
scroll to position [0, 0]
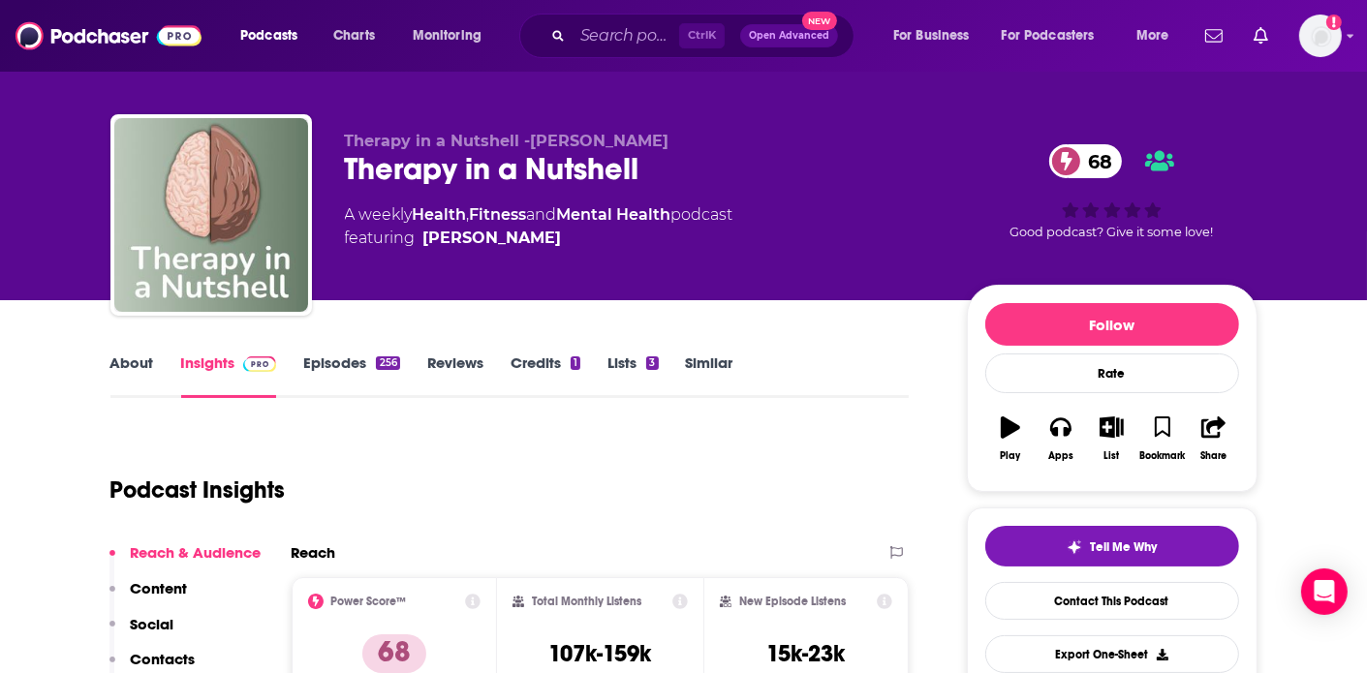
scroll to position [14, 0]
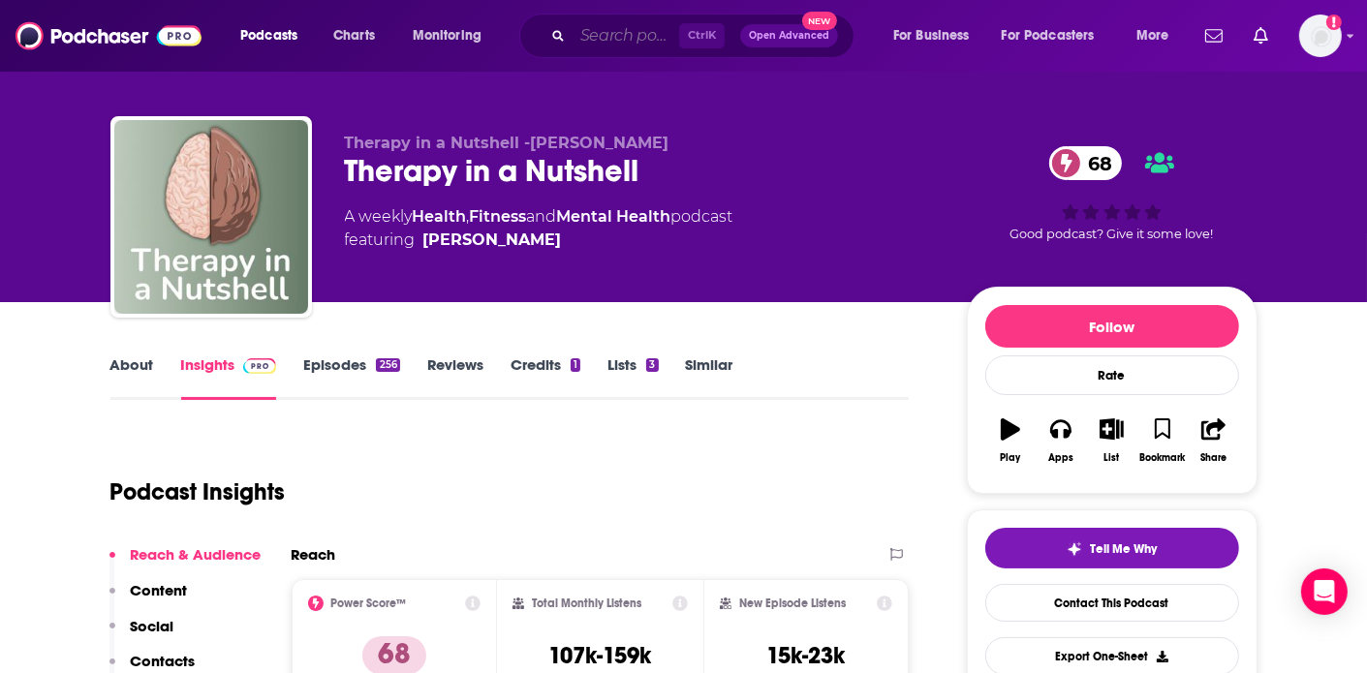
click at [610, 39] on input "Search podcasts, credits, & more..." at bounding box center [626, 35] width 107 height 31
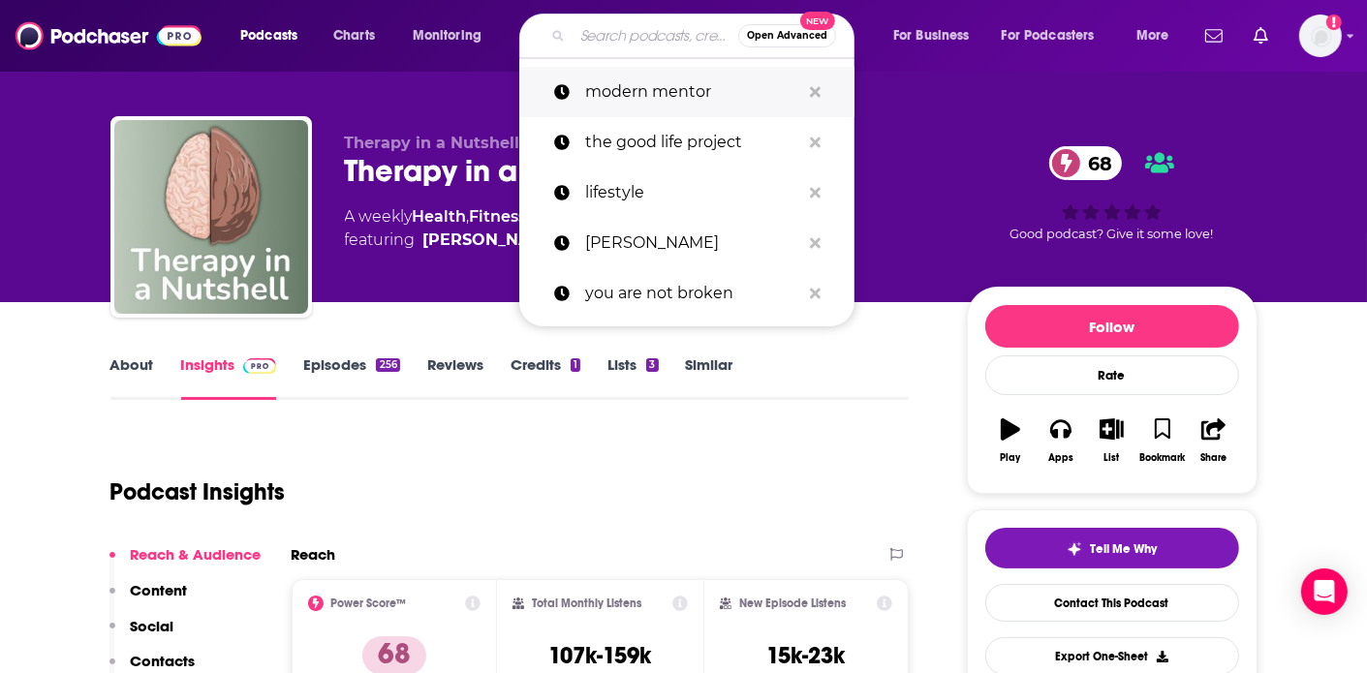
click at [625, 88] on p "modern mentor" at bounding box center [692, 92] width 215 height 50
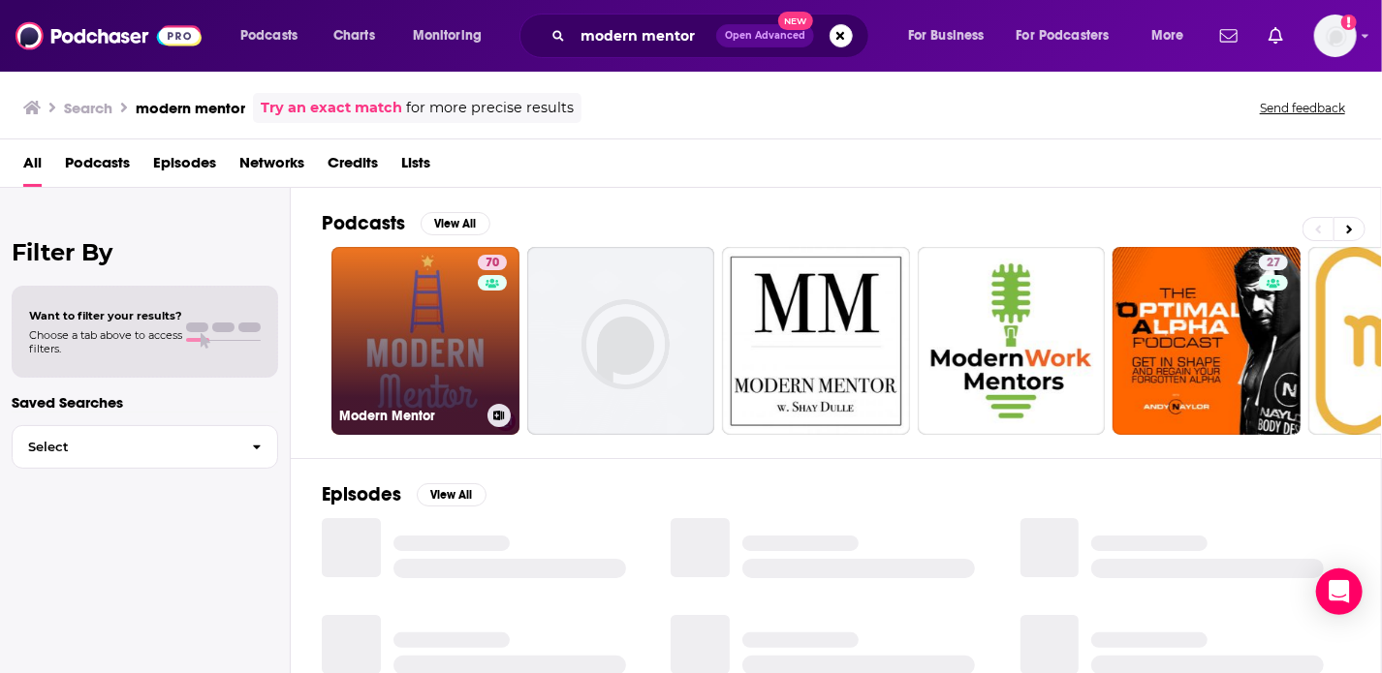
click at [453, 312] on link "70 Modern Mentor" at bounding box center [425, 341] width 188 height 188
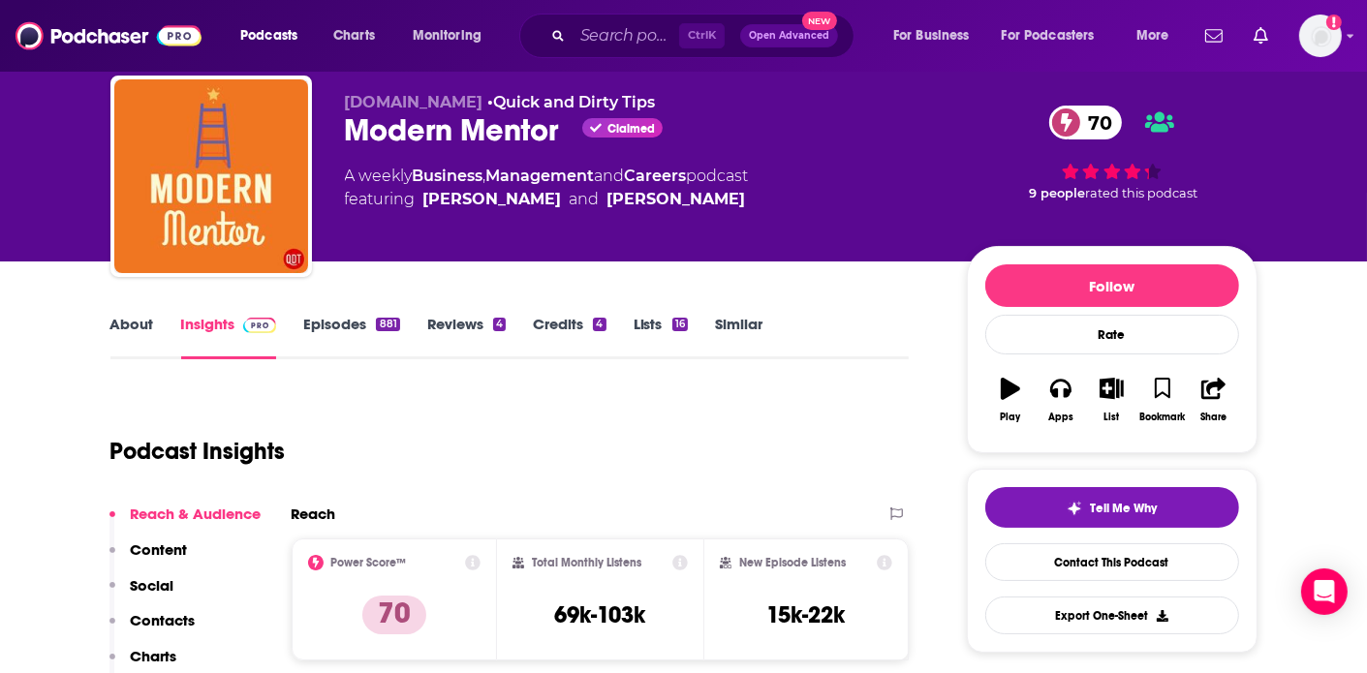
scroll to position [136, 0]
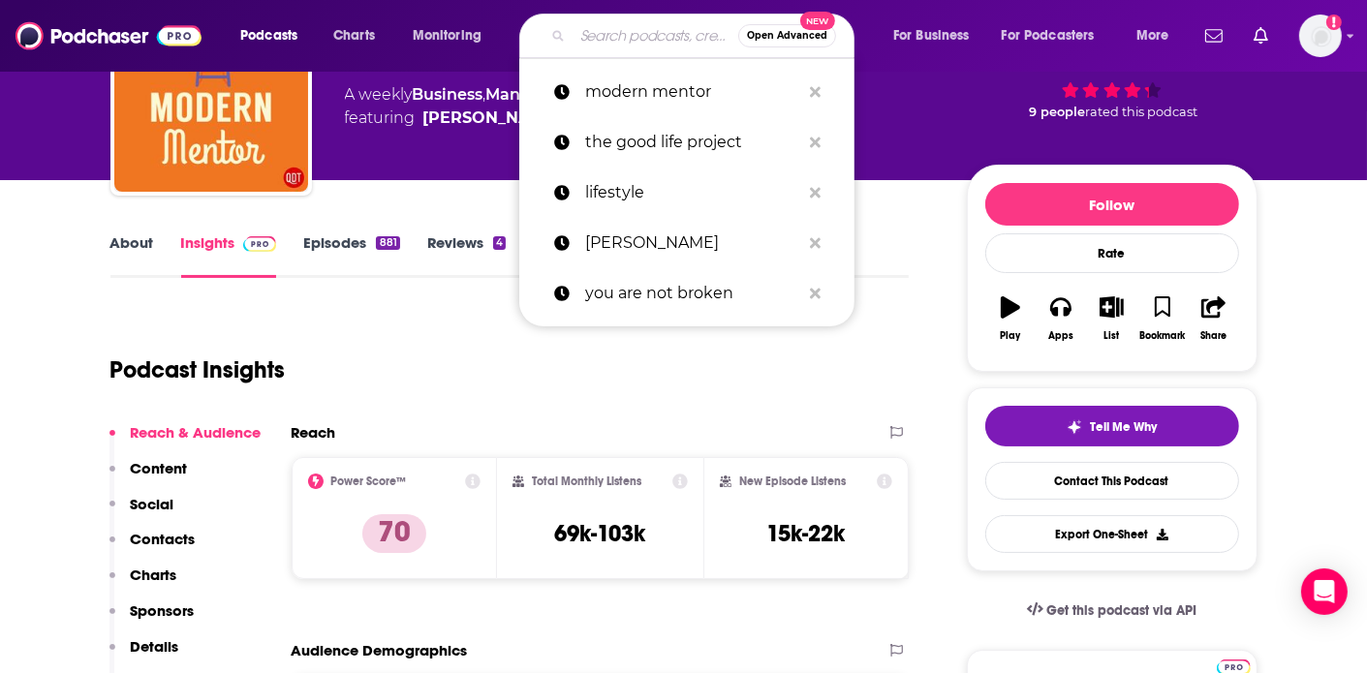
click at [598, 47] on input "Search podcasts, credits, & more..." at bounding box center [656, 35] width 166 height 31
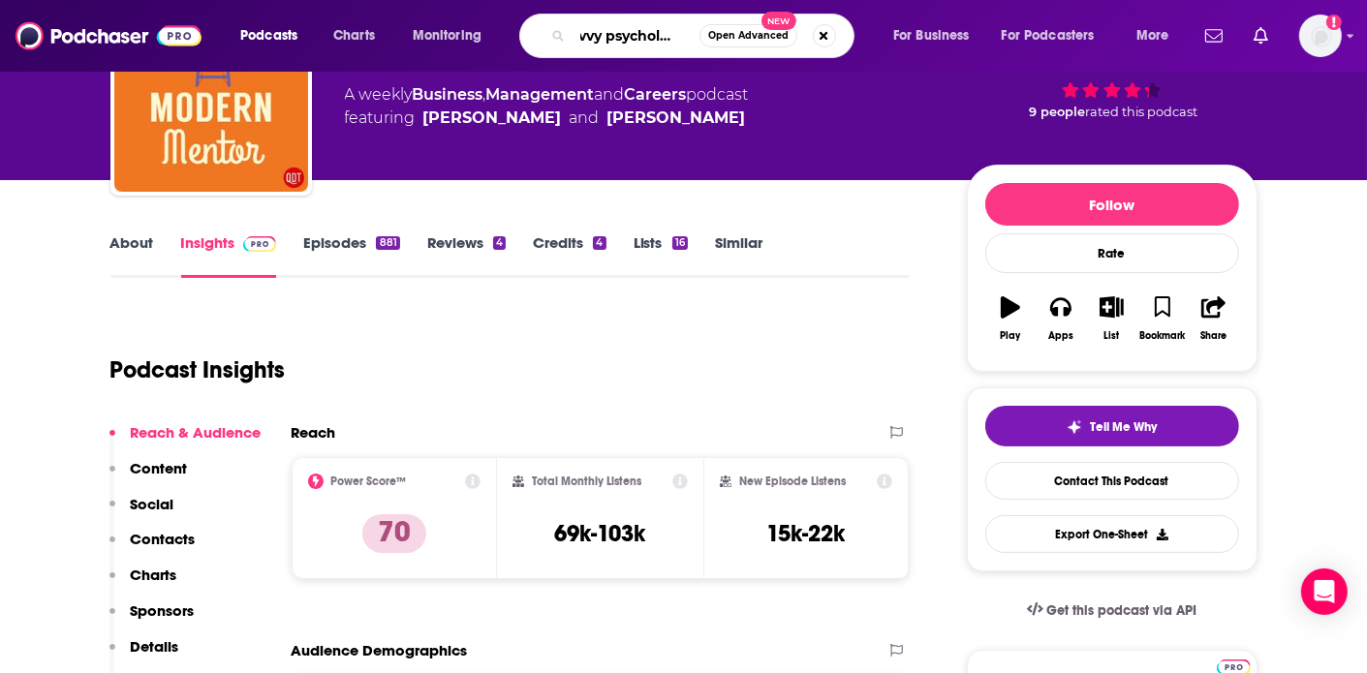
type input "savvy [MEDICAL_DATA]"
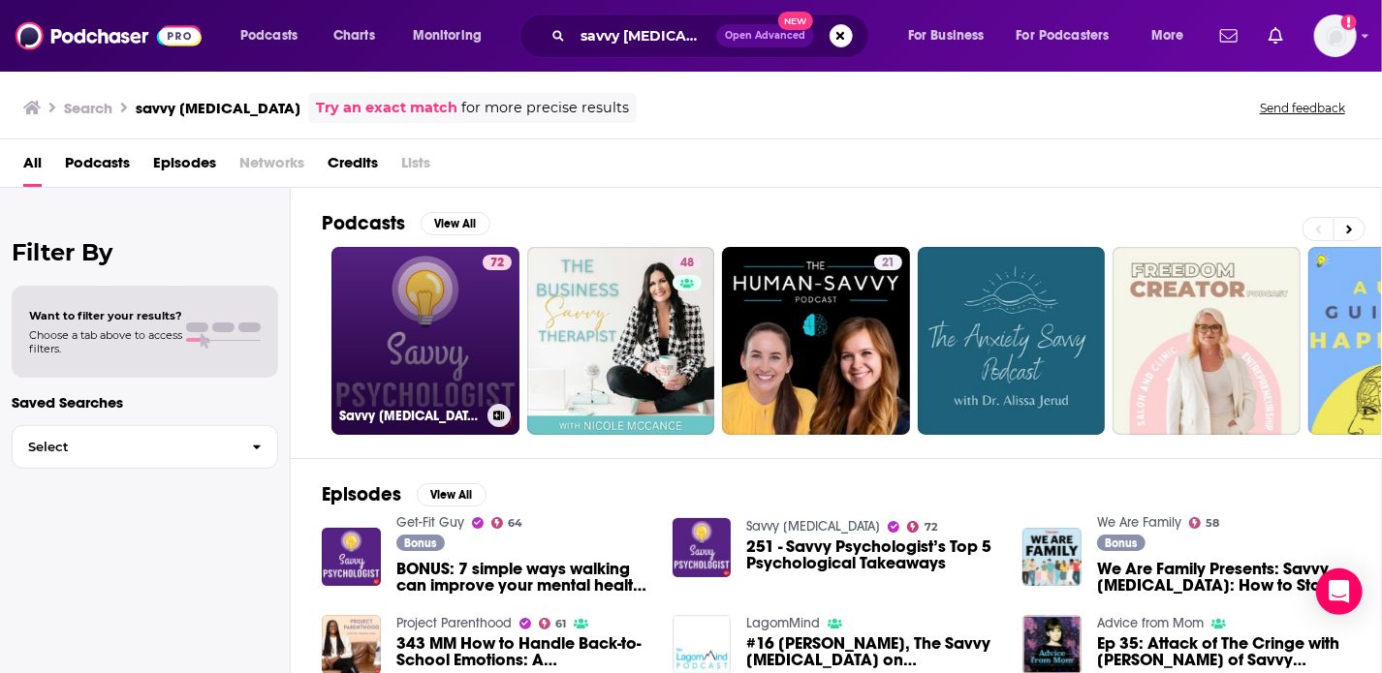
click at [441, 274] on link "72 Savvy [MEDICAL_DATA]" at bounding box center [425, 341] width 188 height 188
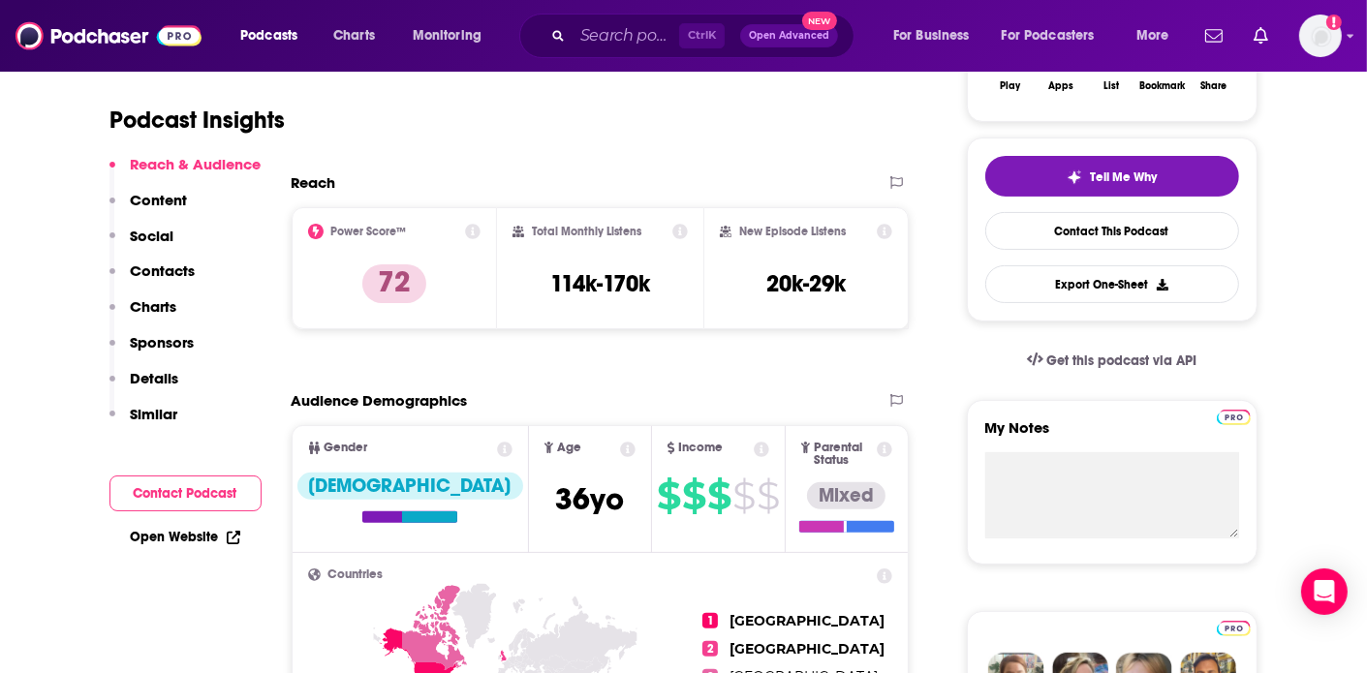
scroll to position [380, 0]
